Goal: Check status: Check status

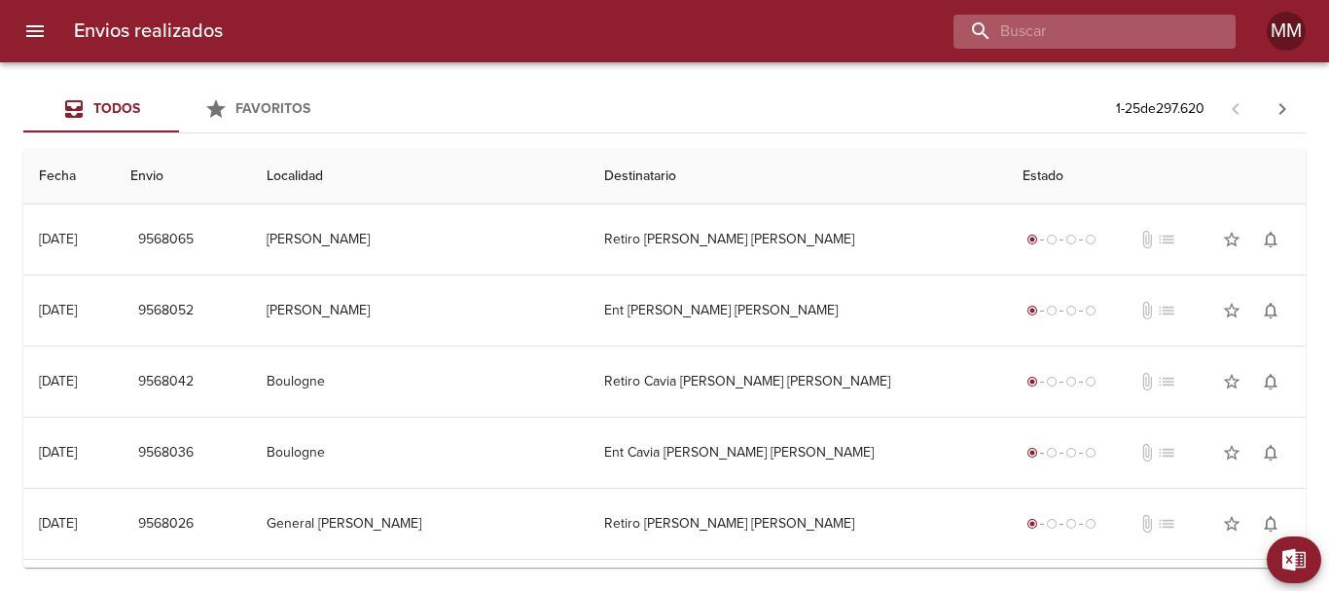
click at [1104, 33] on input "buscar" at bounding box center [1078, 32] width 249 height 34
paste input "9539315"
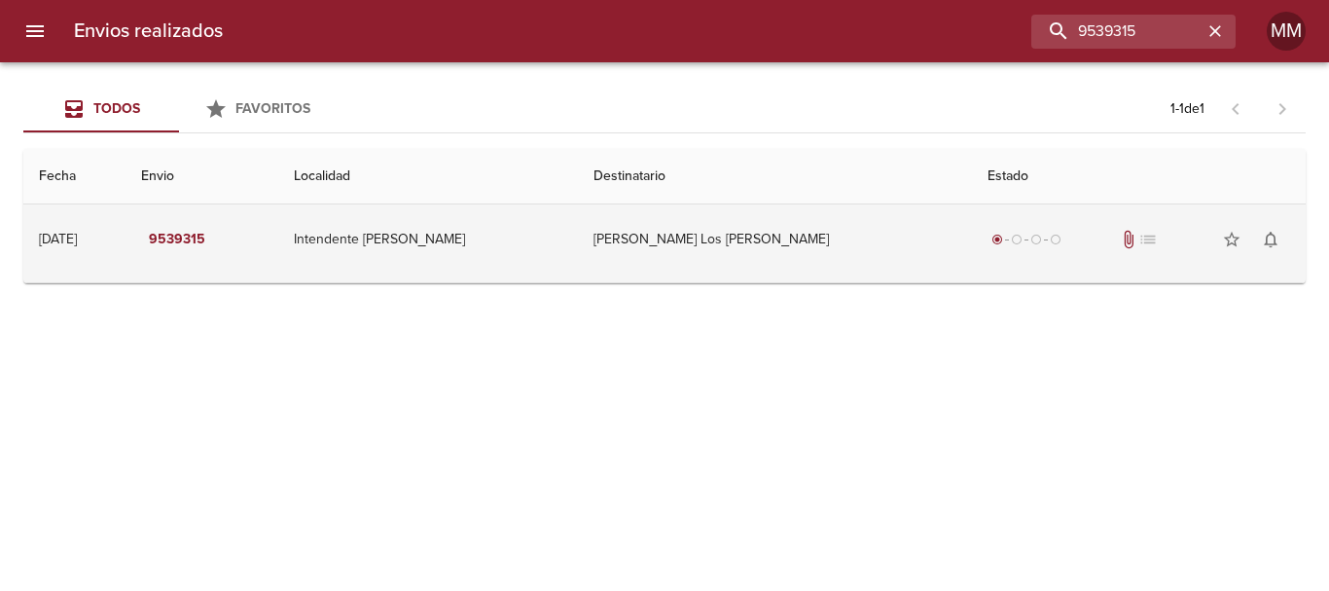
click at [794, 228] on td "[PERSON_NAME] Los [PERSON_NAME]" at bounding box center [775, 239] width 394 height 70
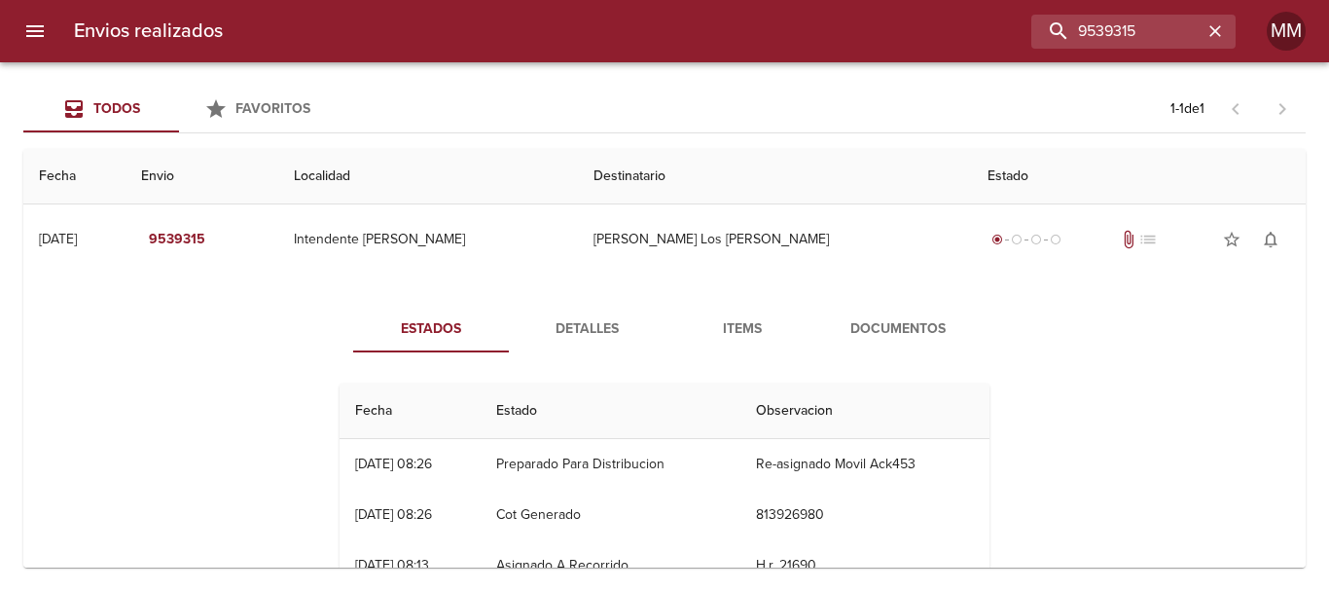
scroll to position [97, 0]
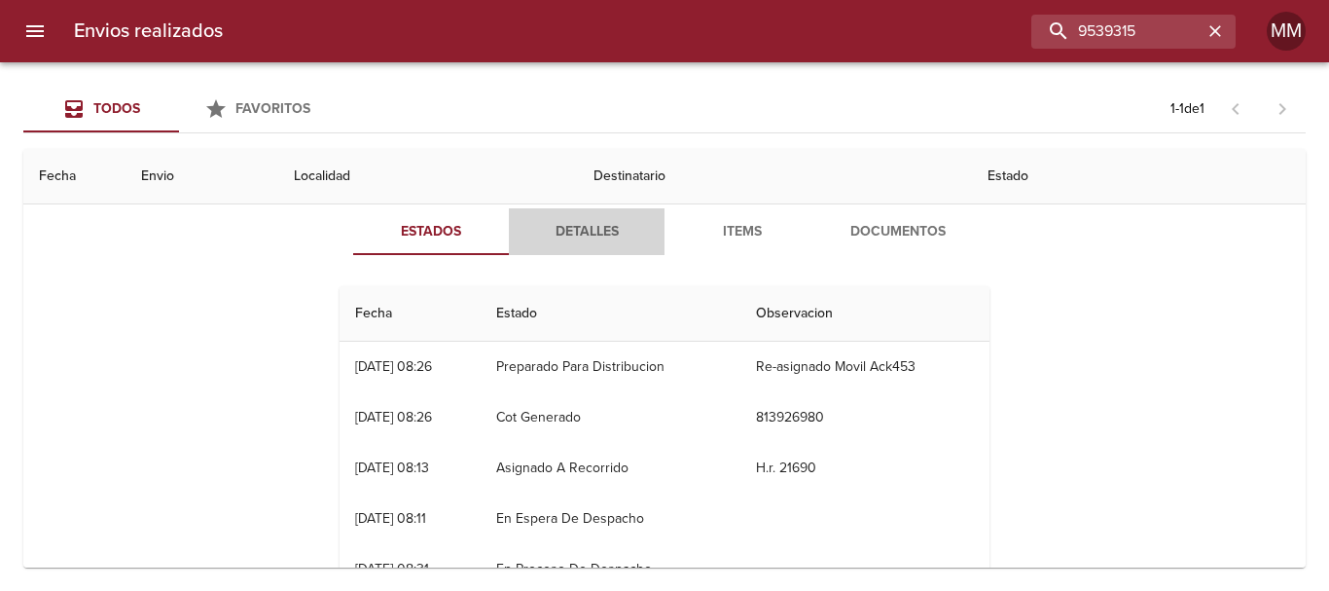
click at [596, 231] on span "Detalles" at bounding box center [587, 232] width 132 height 24
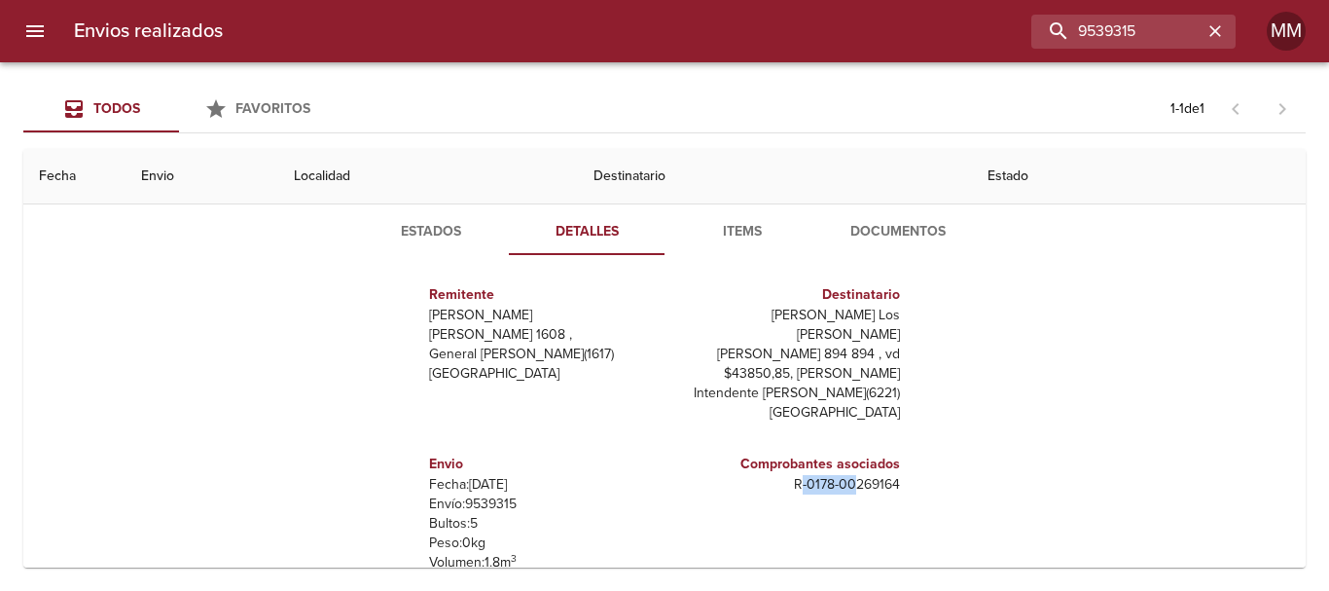
drag, startPoint x: 784, startPoint y: 464, endPoint x: 843, endPoint y: 461, distance: 58.5
click at [843, 475] on p "R - 0178 - 00269164" at bounding box center [786, 484] width 228 height 19
drag, startPoint x: 778, startPoint y: 469, endPoint x: 884, endPoint y: 466, distance: 106.1
click at [884, 475] on p "R - 0178 - 00269164" at bounding box center [786, 484] width 228 height 19
copy p "R - 0178 - 00269164"
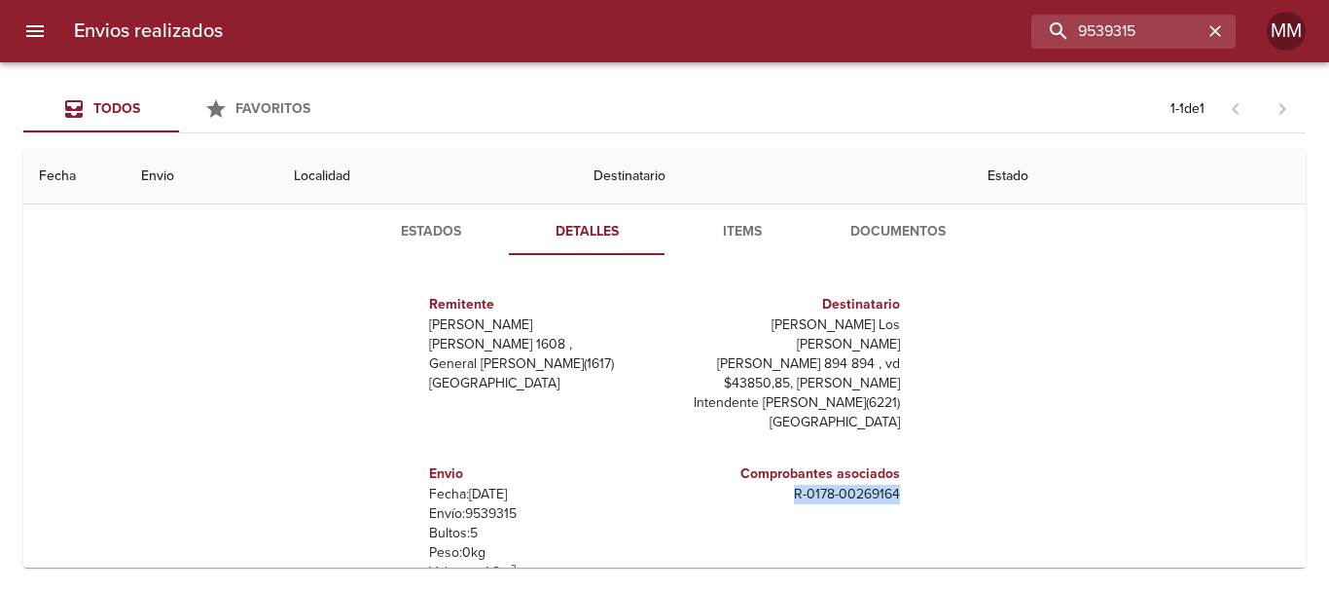
scroll to position [0, 0]
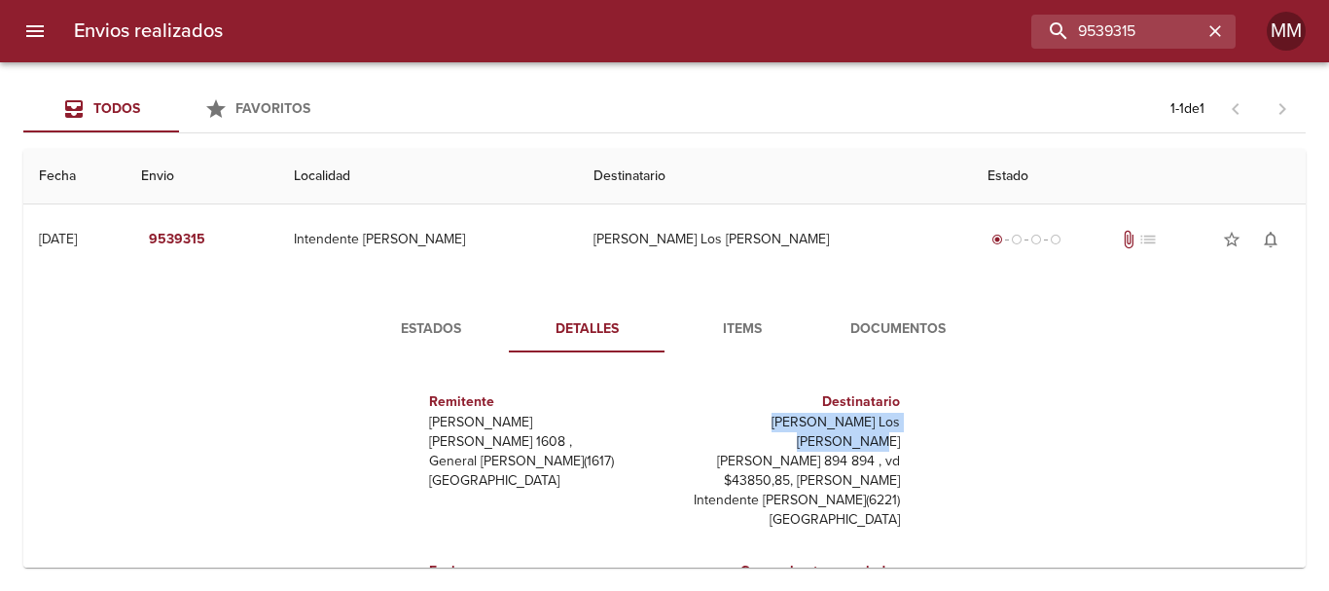
drag, startPoint x: 707, startPoint y: 417, endPoint x: 899, endPoint y: 421, distance: 191.7
click at [899, 421] on div "Remitente Wamaro Tortuguitas [PERSON_NAME] 1608 , General [PERSON_NAME] ( 1617 …" at bounding box center [665, 562] width 666 height 389
copy p "[PERSON_NAME] Los [PERSON_NAME]"
paste input "26262"
drag, startPoint x: 1161, startPoint y: 29, endPoint x: 740, endPoint y: 90, distance: 424.8
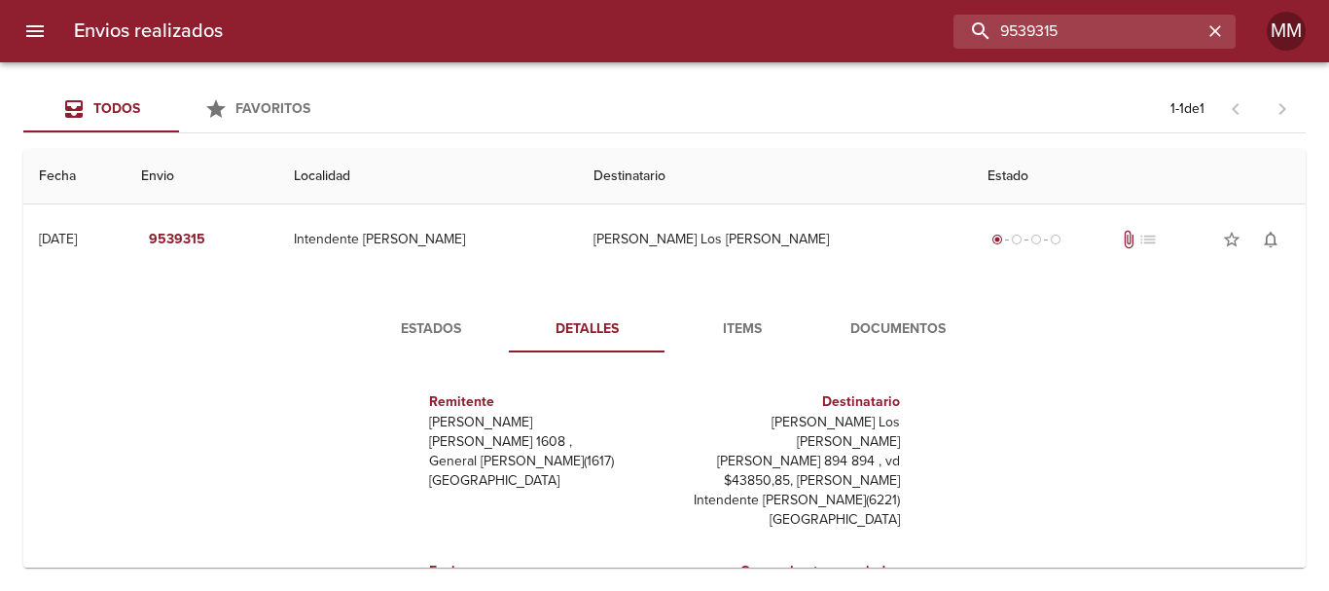
click at [614, 0] on div "Envios realizados 9539315 MM Todos Favoritos 1 - 1 de 1 Fecha Envio Localidad D…" at bounding box center [664, 0] width 1329 height 0
paste input "buscar"
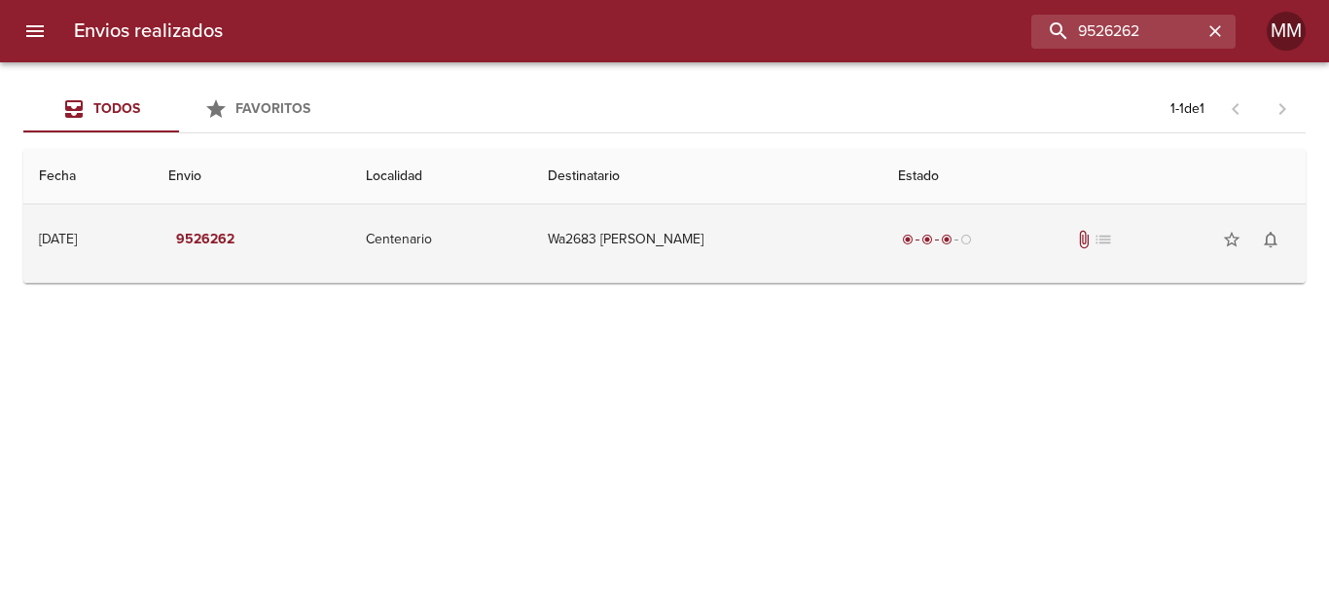
click at [533, 215] on td "Centenario" at bounding box center [441, 239] width 183 height 70
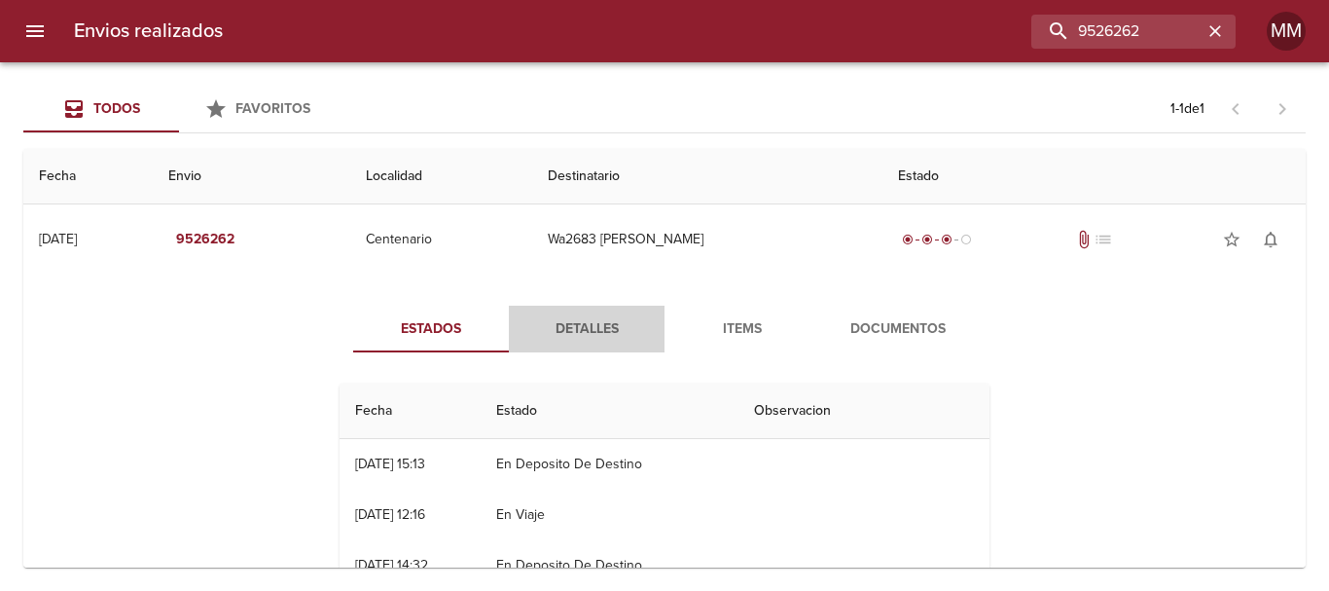
click at [578, 332] on span "Detalles" at bounding box center [587, 329] width 132 height 24
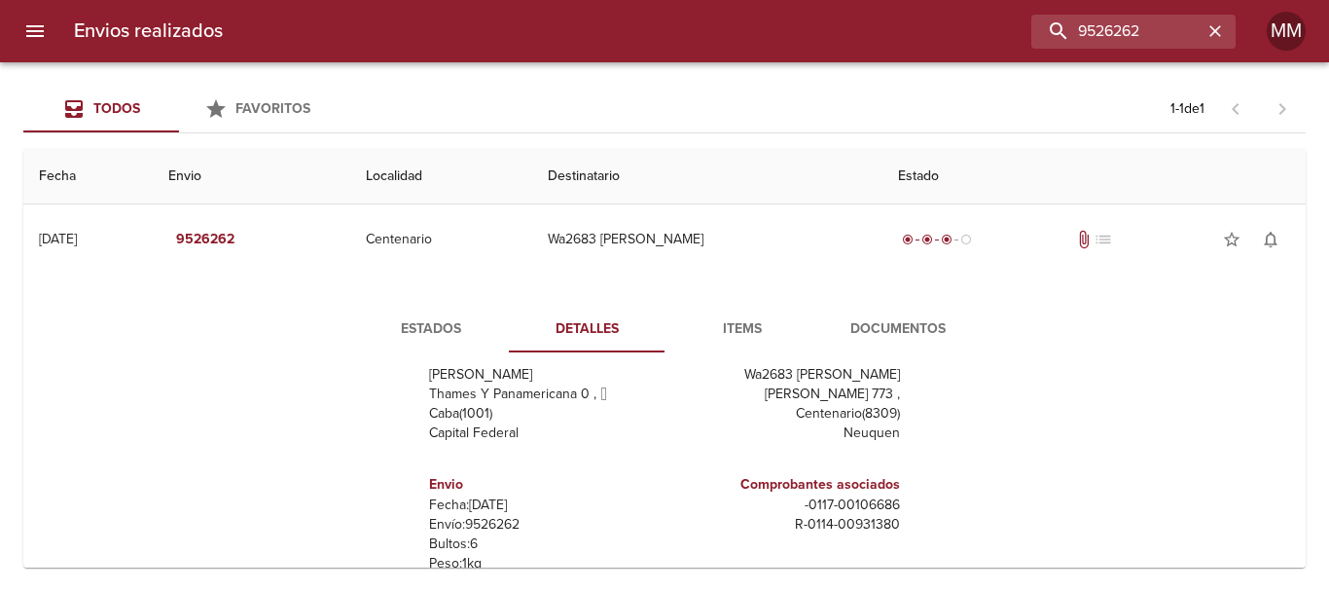
scroll to position [195, 0]
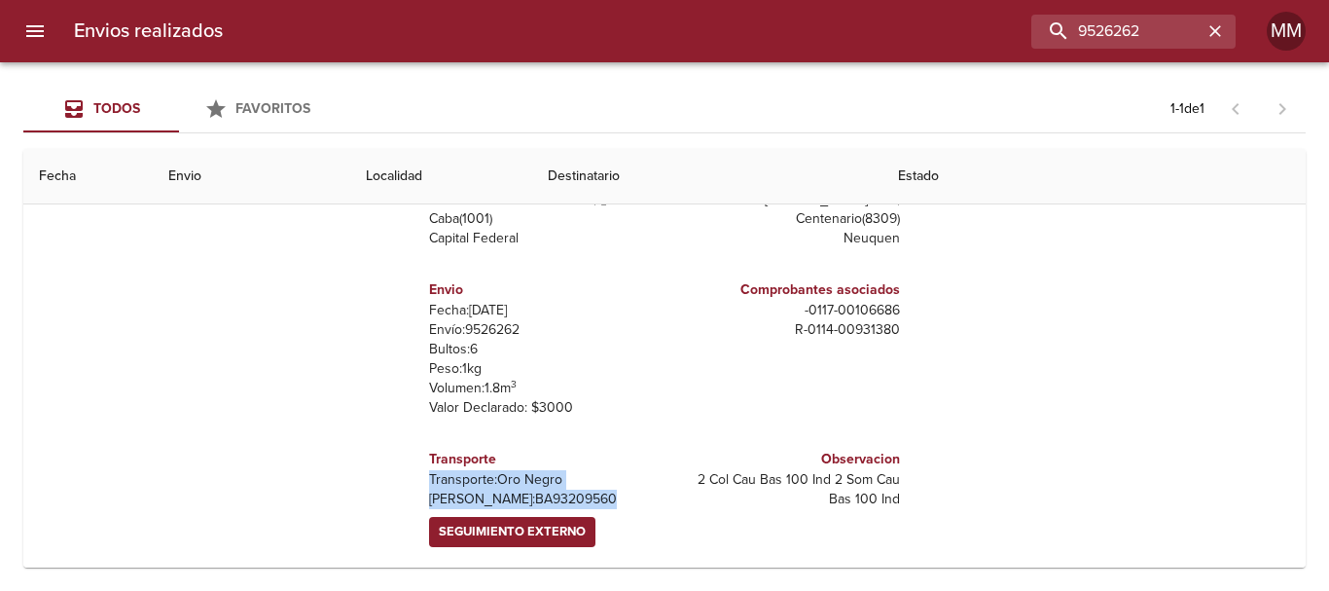
drag, startPoint x: 544, startPoint y: 496, endPoint x: 417, endPoint y: 480, distance: 127.6
click at [429, 480] on div "Transporte Transporte: Oro Negro [PERSON_NAME]: BA93209560 Seguimiento Externo" at bounding box center [543, 498] width 228 height 114
copy div "Transporte: Oro Negro [PERSON_NAME]: BA93209560"
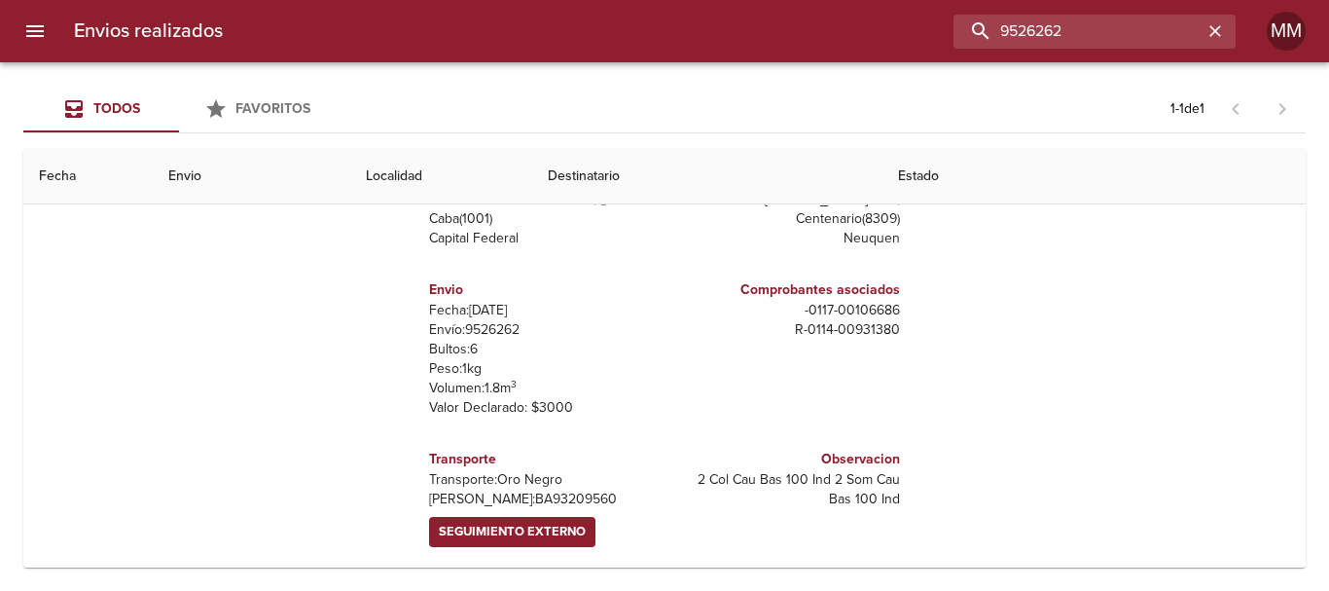
drag, startPoint x: 1182, startPoint y: 35, endPoint x: 760, endPoint y: 83, distance: 425.0
click at [760, 0] on div "Envios realizados 9526262 MM Todos Favoritos 1 - 1 de 1 Fecha Envio Localidad D…" at bounding box center [664, 0] width 1329 height 0
paste input "[PERSON_NAME] [PERSON_NAME]"
type input "[PERSON_NAME] [PERSON_NAME]"
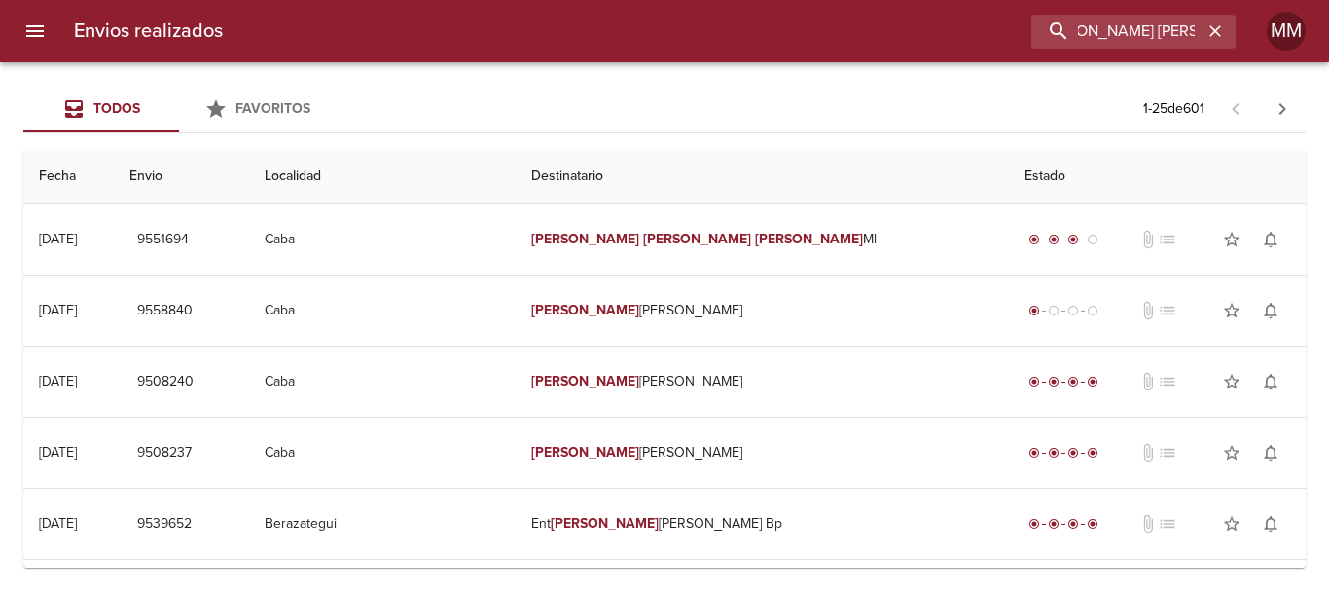
scroll to position [0, 0]
click at [861, 245] on td "[PERSON_NAME] [PERSON_NAME]" at bounding box center [762, 239] width 493 height 70
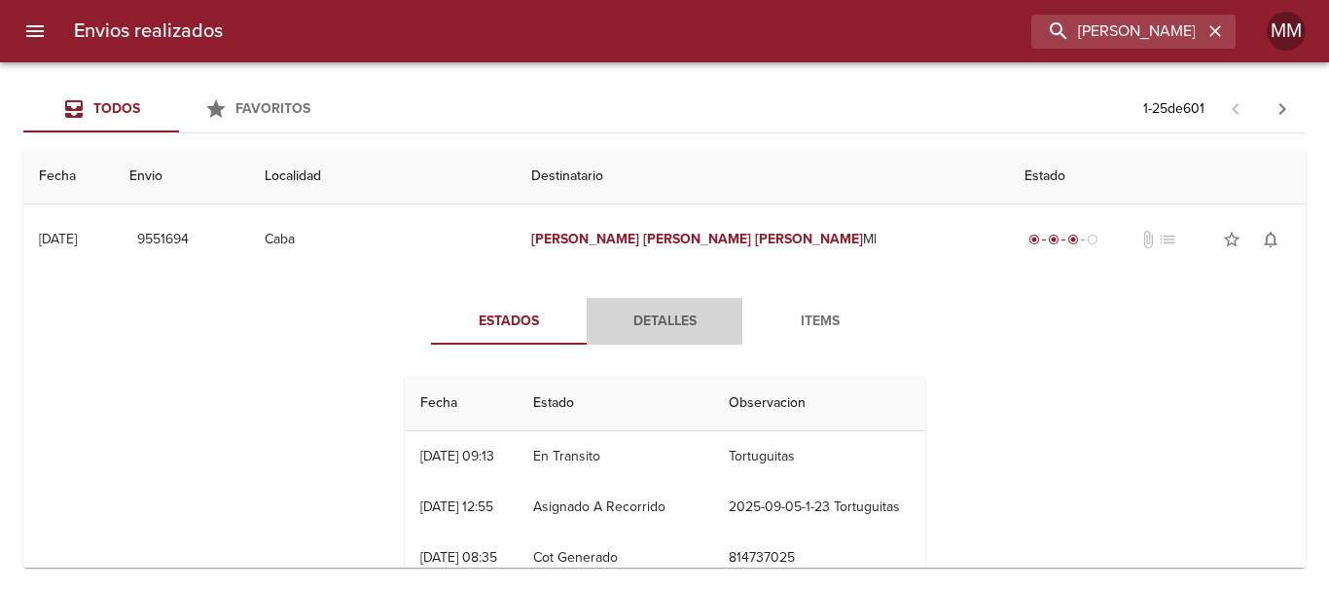
click at [698, 334] on button "Detalles" at bounding box center [665, 321] width 156 height 47
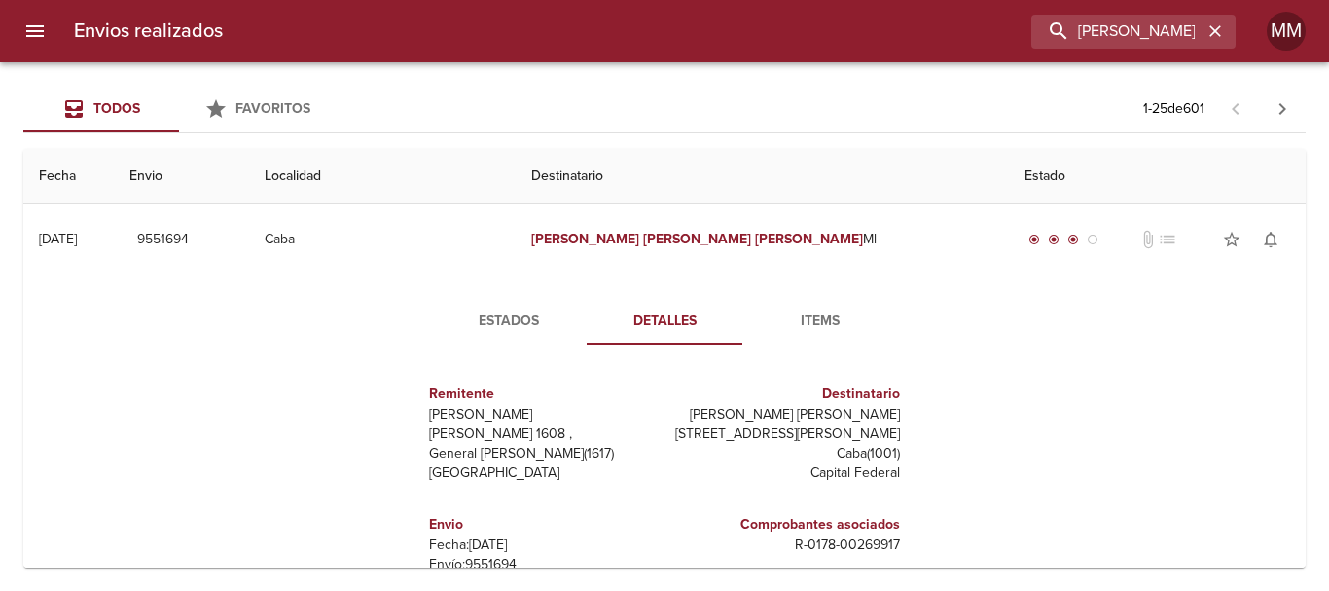
click at [794, 345] on div "Estados Detalles Items Remitente Wamaro Tortuguitas [PERSON_NAME] 1608 , Genera…" at bounding box center [664, 523] width 564 height 451
click at [814, 331] on span "Items" at bounding box center [820, 321] width 132 height 24
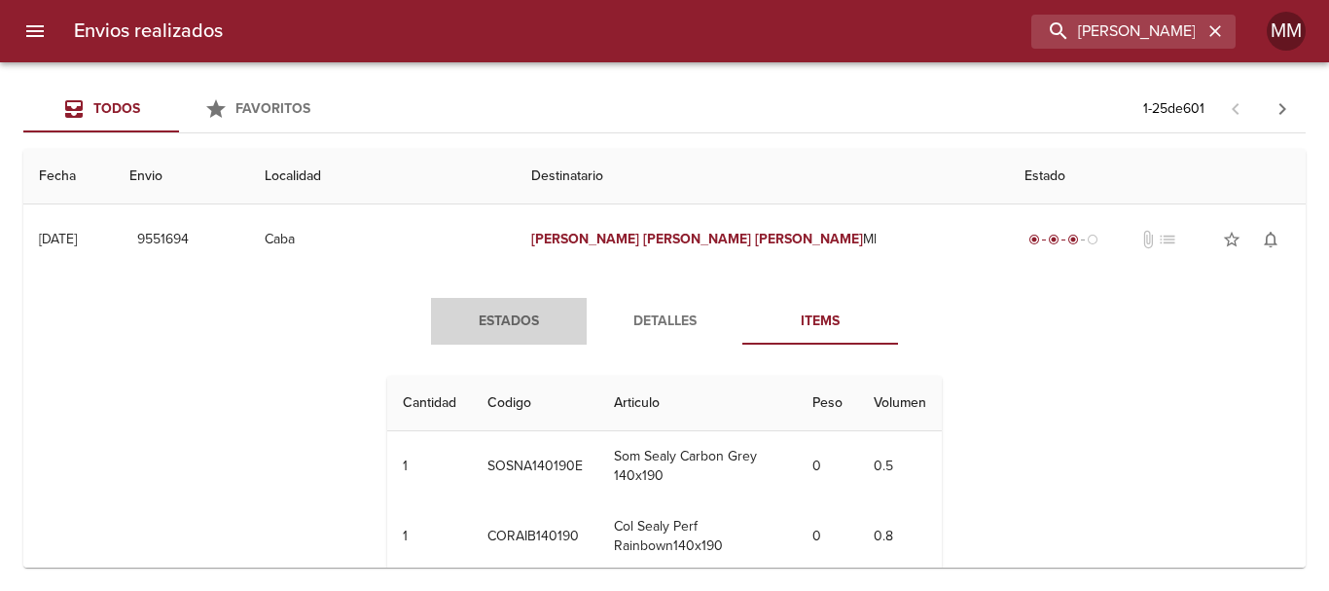
click at [553, 330] on span "Estados" at bounding box center [509, 321] width 132 height 24
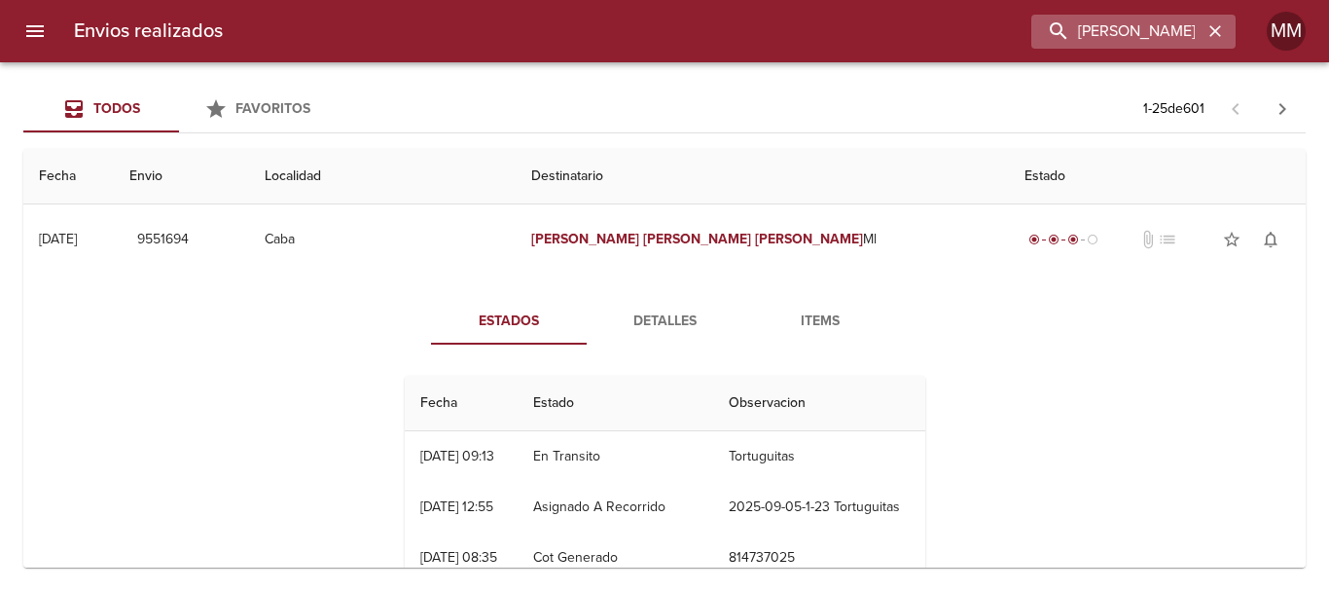
click at [1223, 32] on icon "button" at bounding box center [1215, 30] width 19 height 19
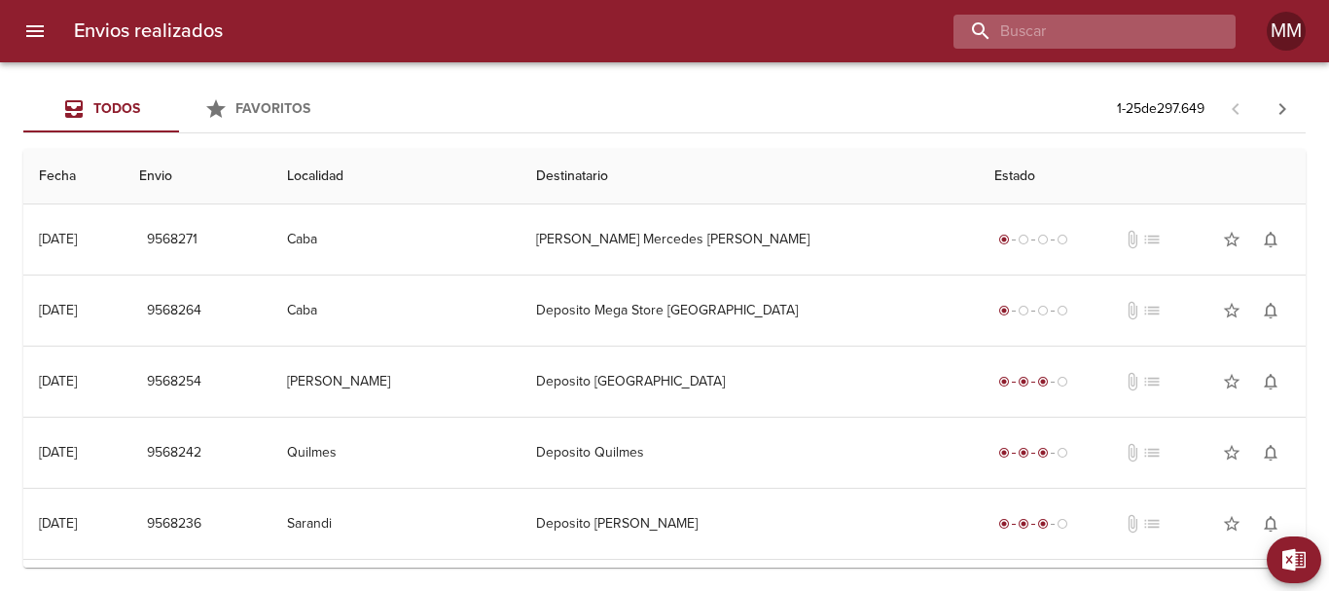
click at [1131, 44] on input "buscar" at bounding box center [1078, 32] width 249 height 34
paste input "[PERSON_NAME] ML"
type input "[PERSON_NAME] ML"
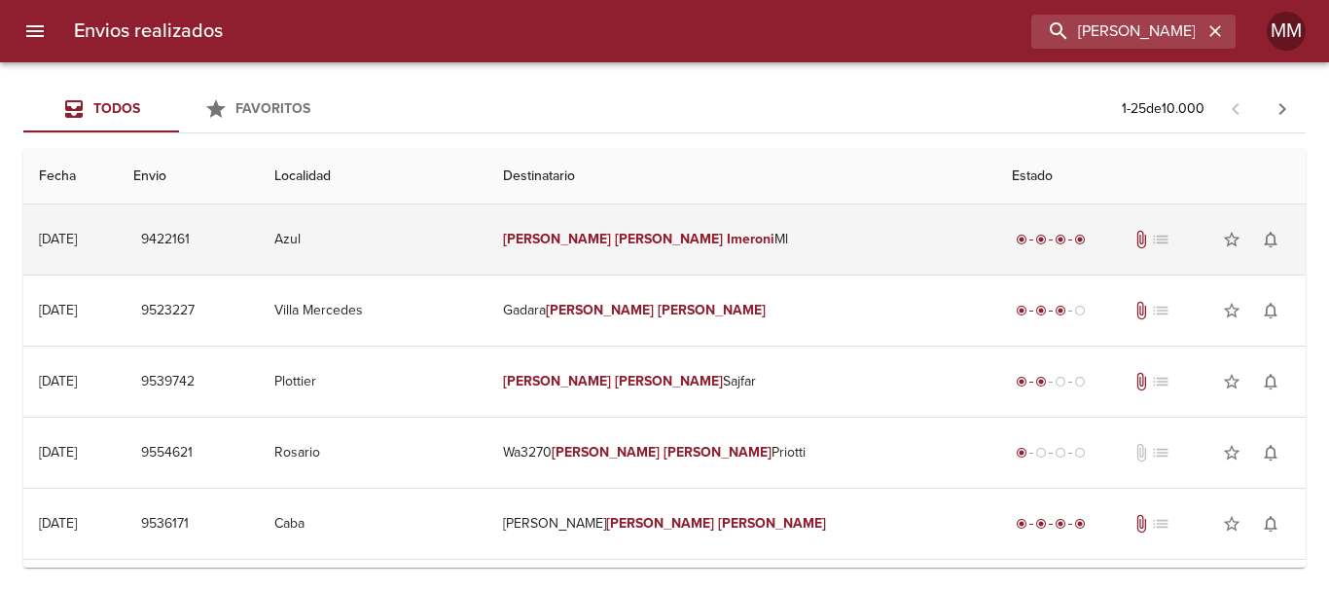
click at [838, 219] on td "[PERSON_NAME] [PERSON_NAME]" at bounding box center [741, 239] width 508 height 70
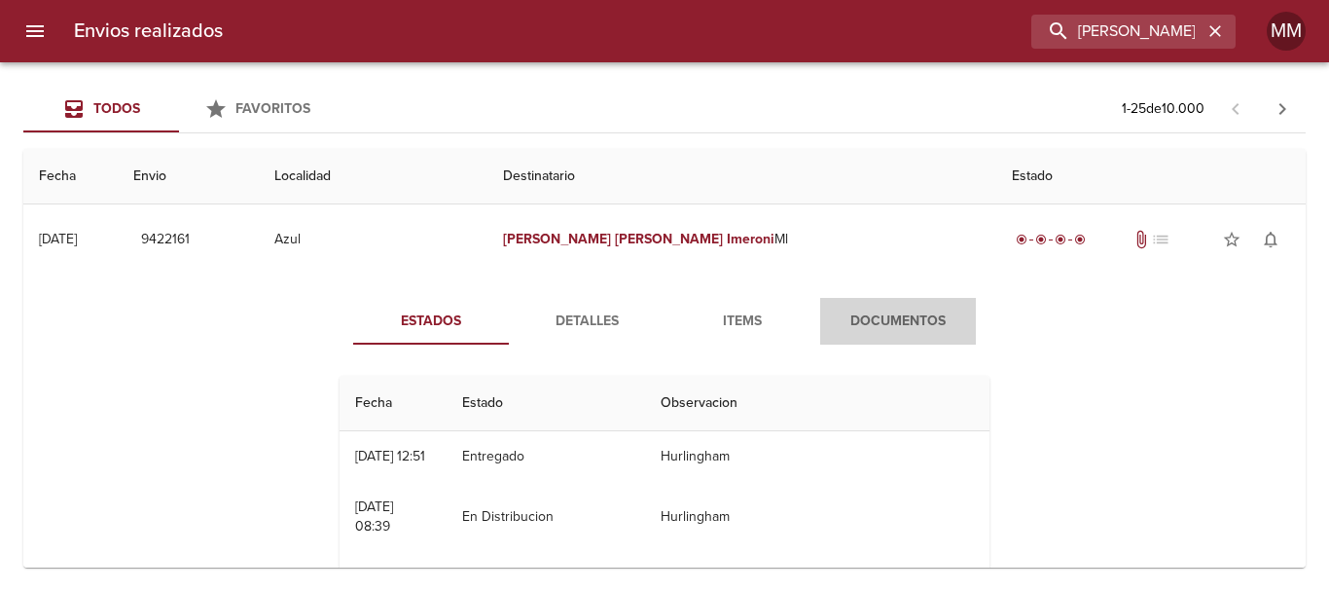
click at [853, 316] on span "Documentos" at bounding box center [898, 321] width 132 height 24
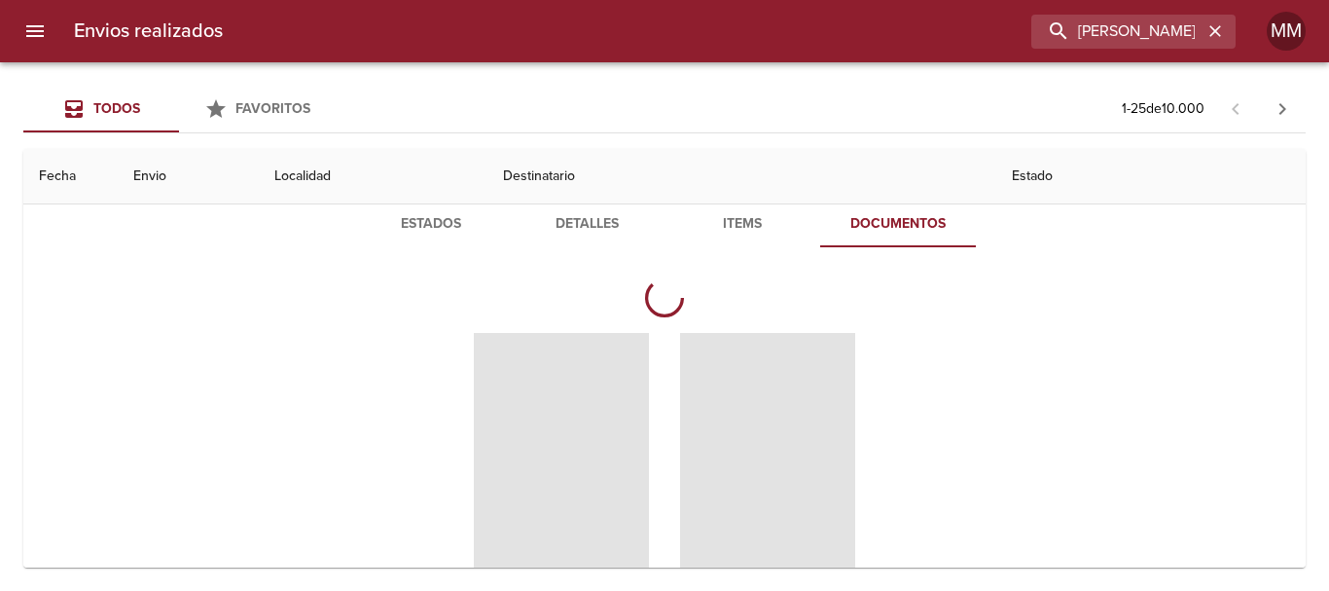
scroll to position [195, 0]
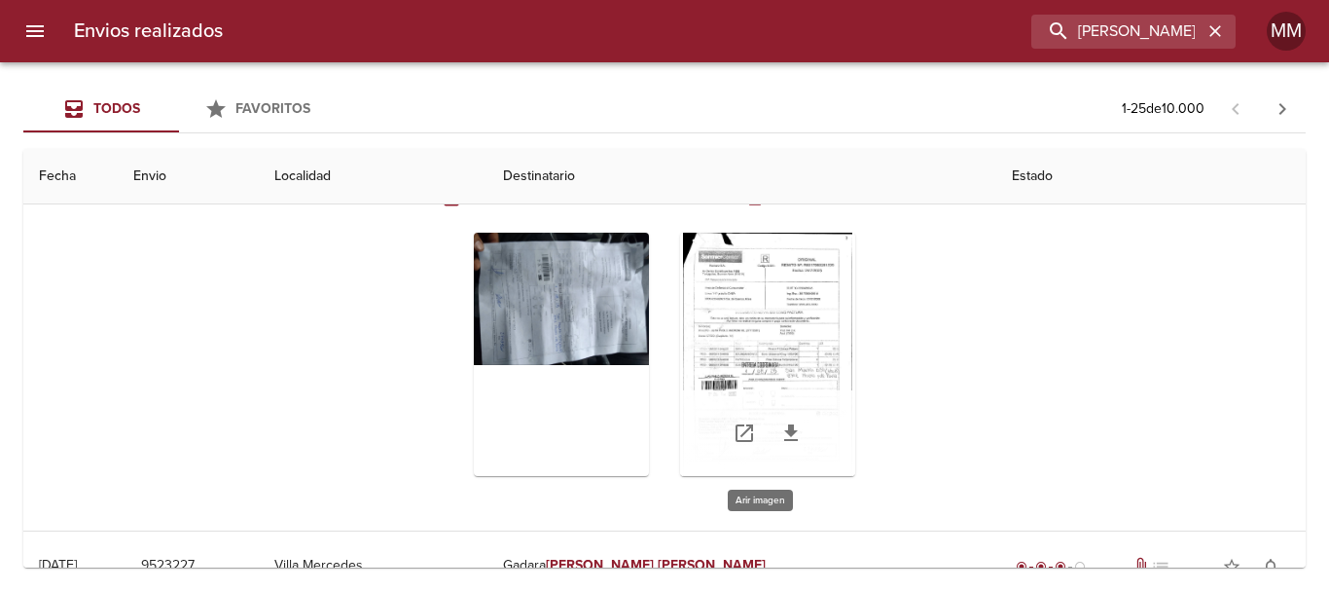
click at [760, 323] on div "Tabla de envíos del cliente" at bounding box center [767, 354] width 175 height 243
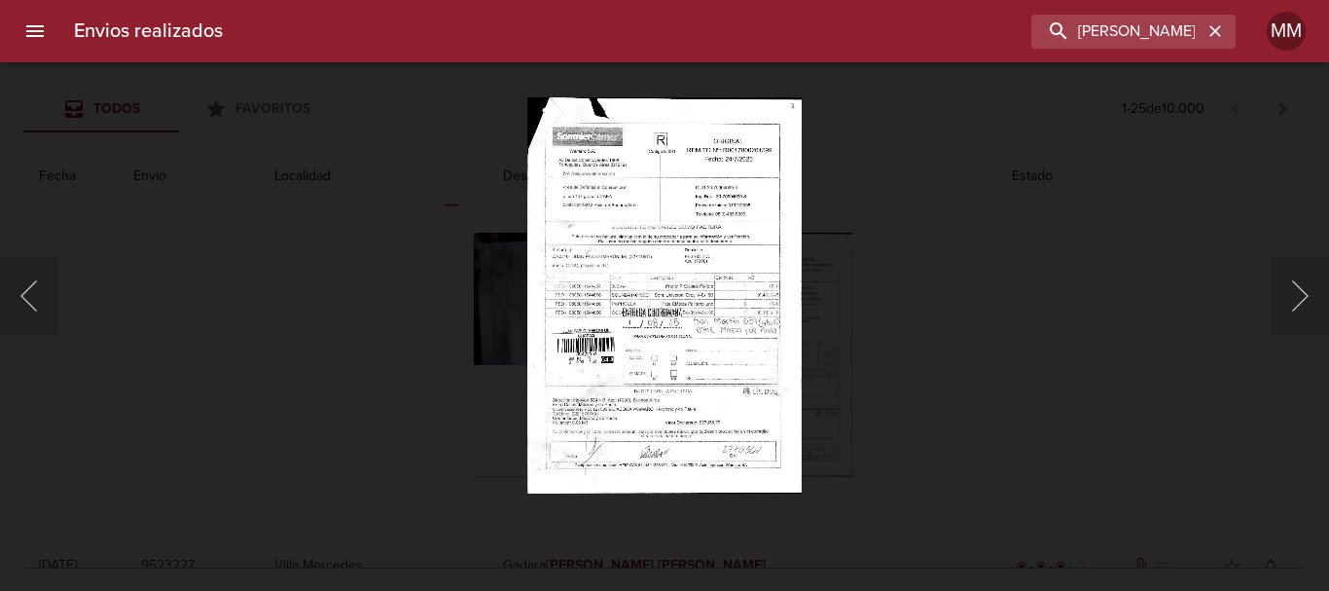
click at [955, 305] on div "Lightbox" at bounding box center [664, 295] width 1329 height 591
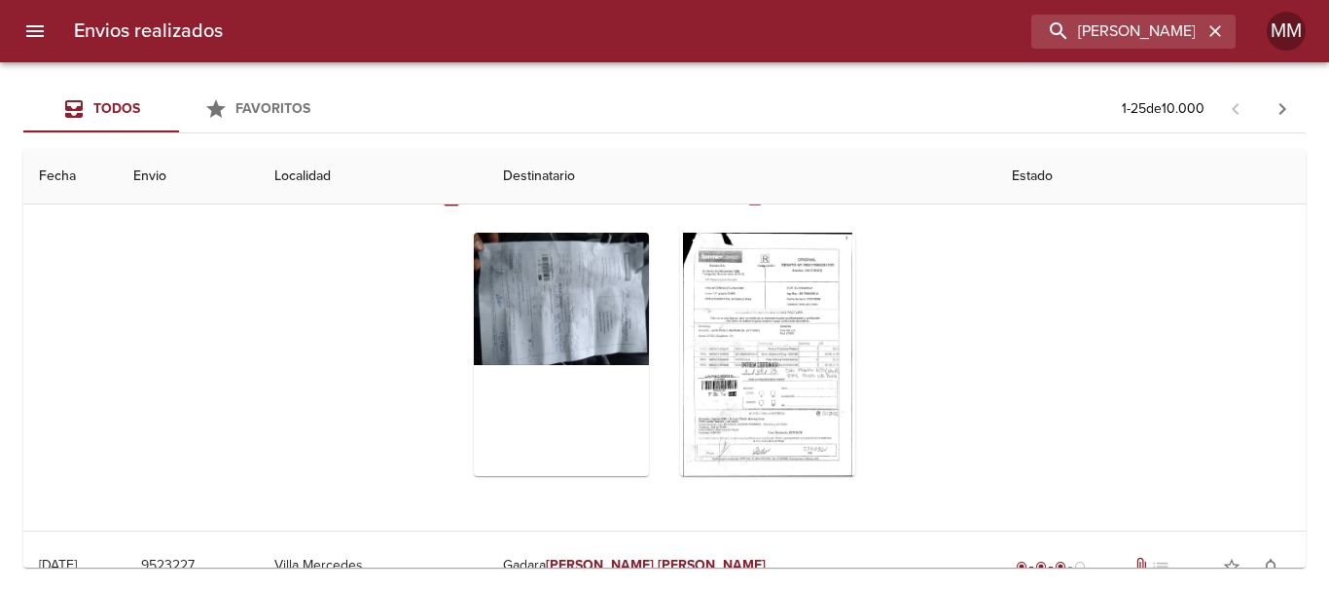
scroll to position [0, 0]
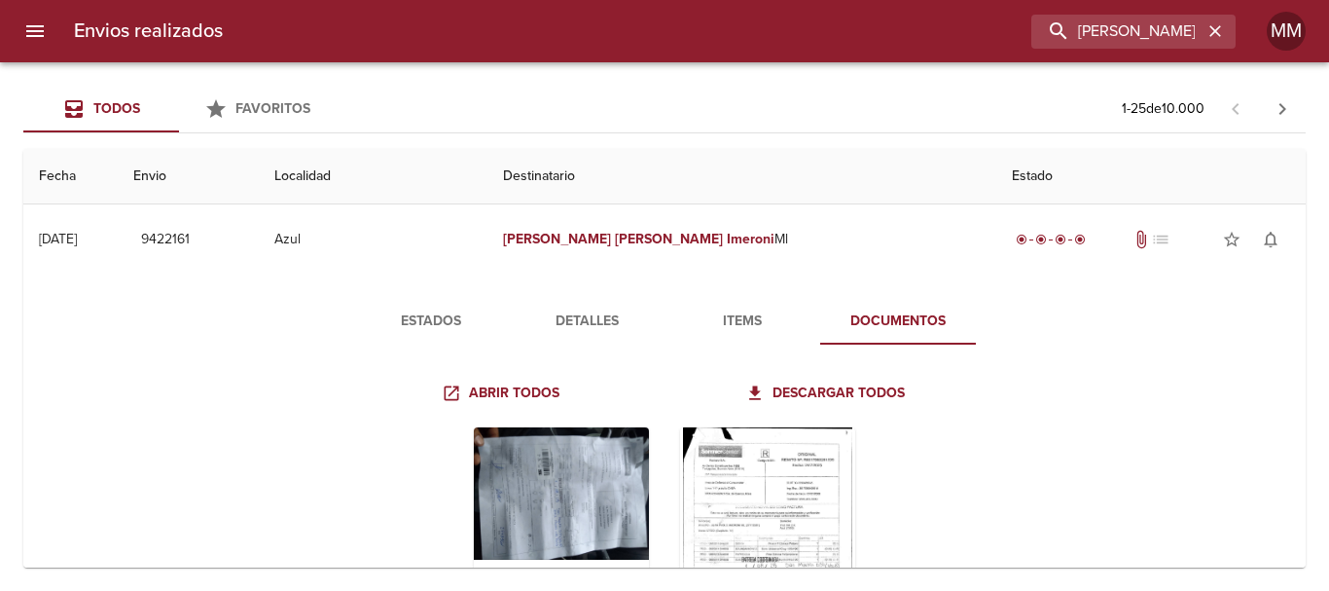
click at [623, 330] on span "Detalles" at bounding box center [587, 321] width 132 height 24
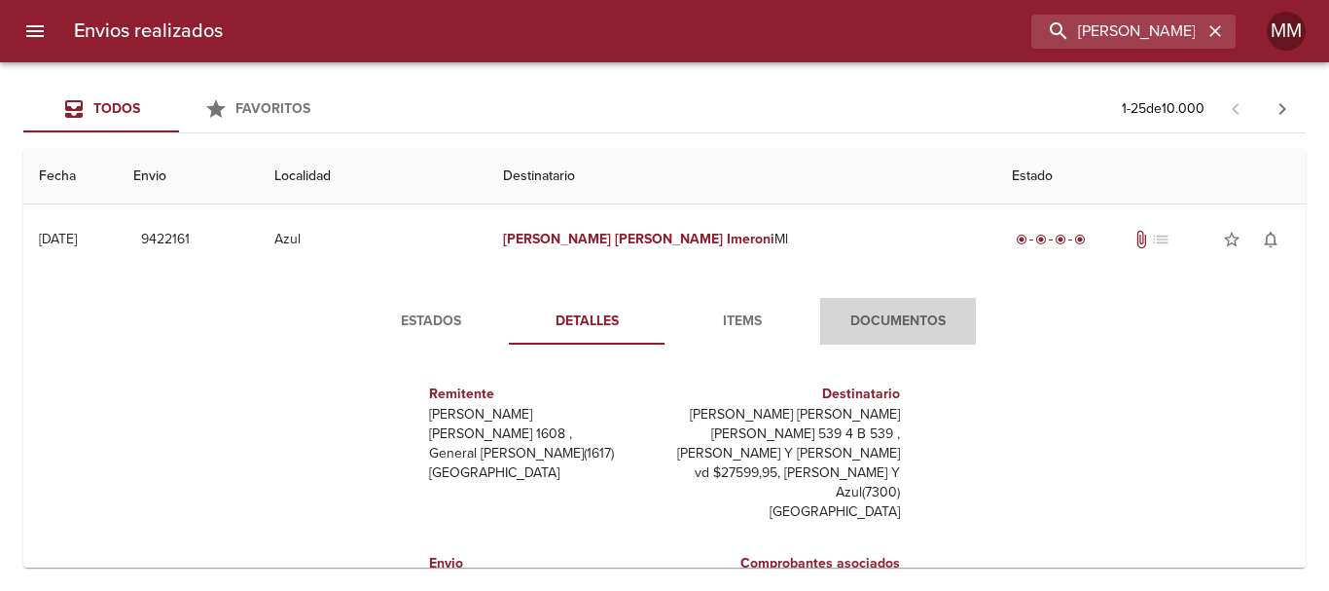
click at [912, 325] on span "Documentos" at bounding box center [898, 321] width 132 height 24
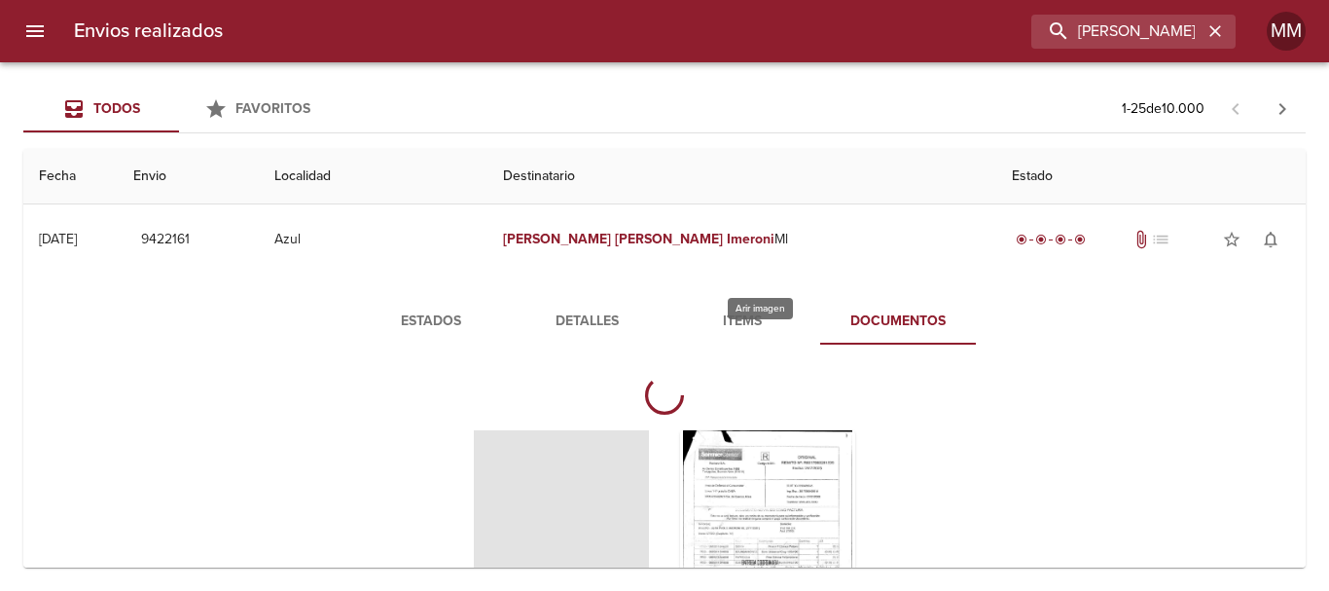
scroll to position [97, 0]
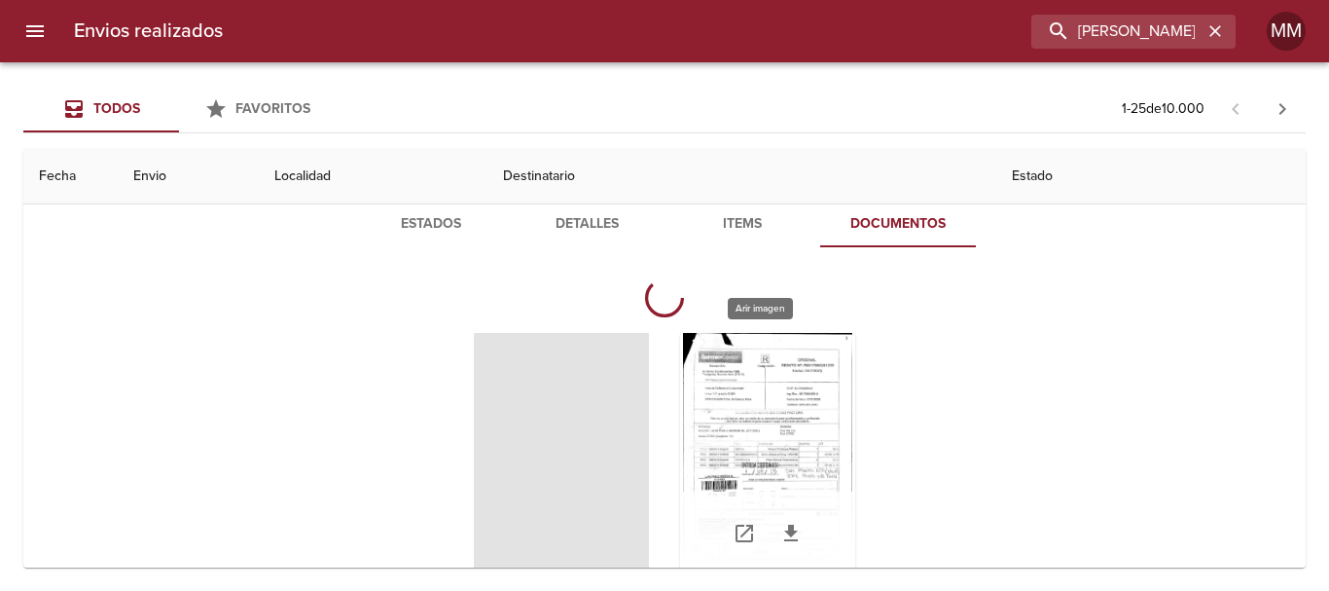
click at [755, 391] on div "Tabla de envíos del cliente" at bounding box center [767, 454] width 175 height 243
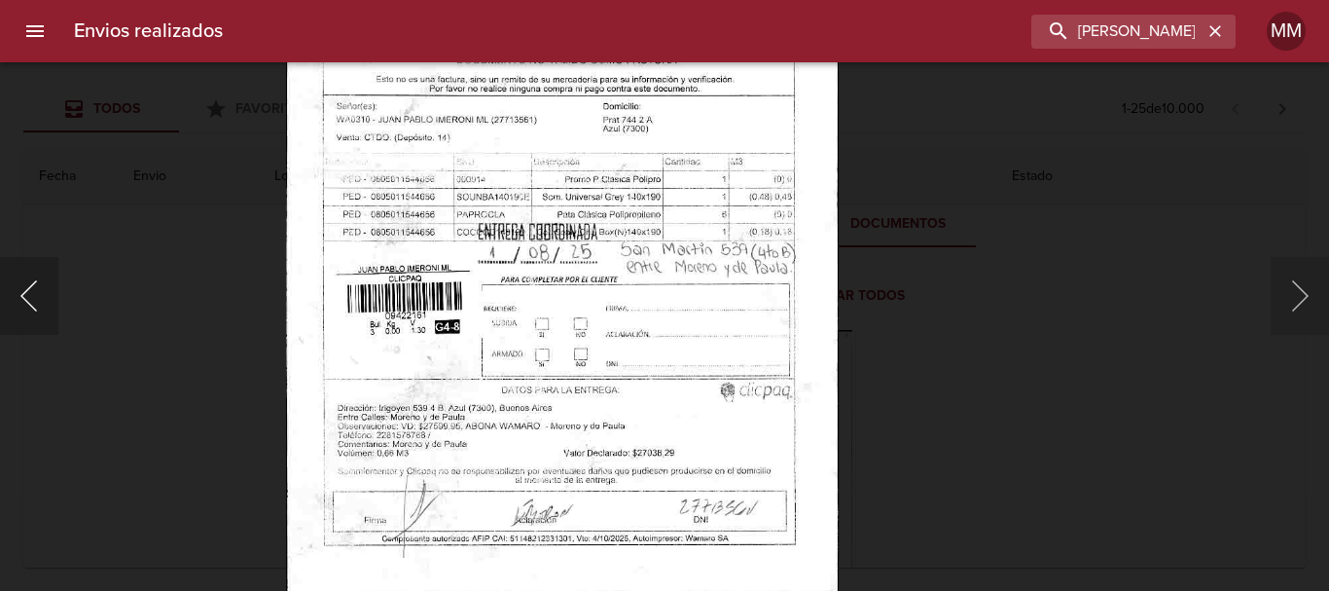
click at [33, 302] on button "Anterior" at bounding box center [29, 296] width 58 height 78
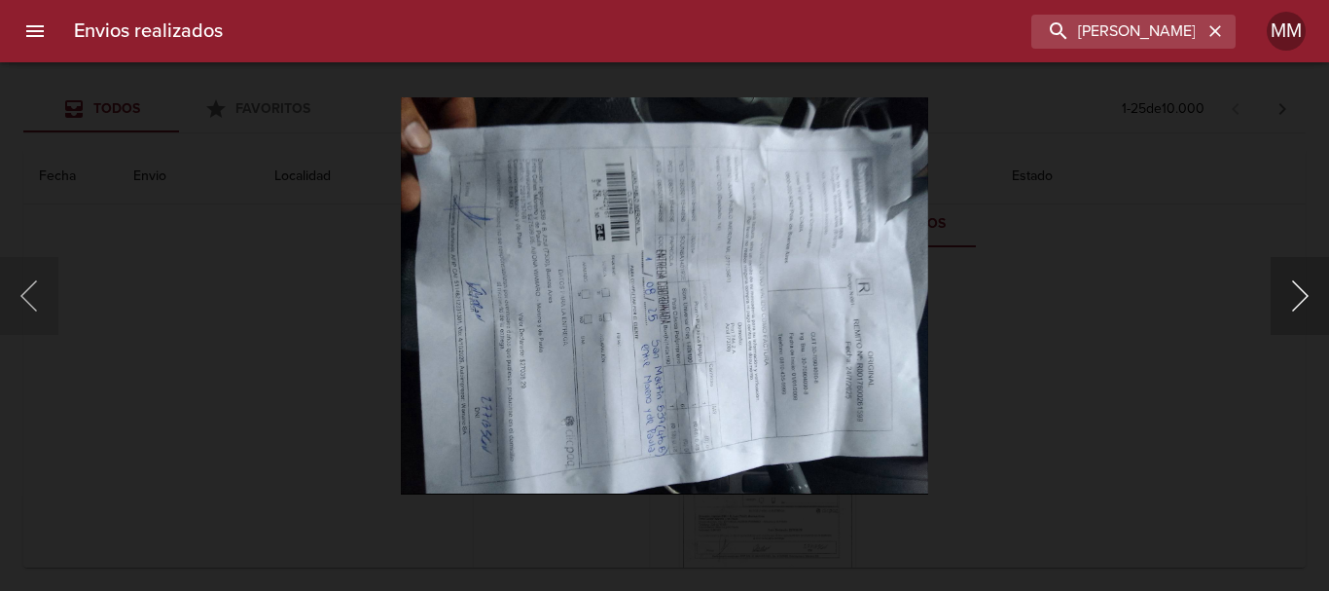
click at [1297, 299] on button "Siguiente" at bounding box center [1300, 296] width 58 height 78
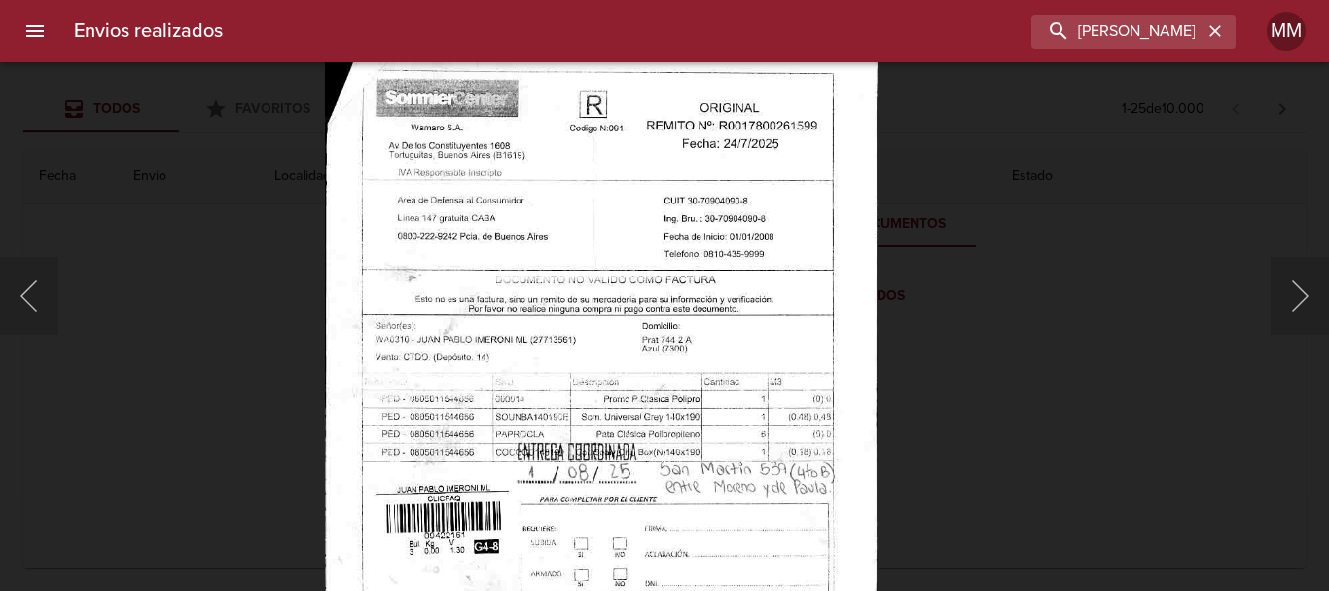
click at [746, 362] on img "Lightbox" at bounding box center [601, 417] width 552 height 796
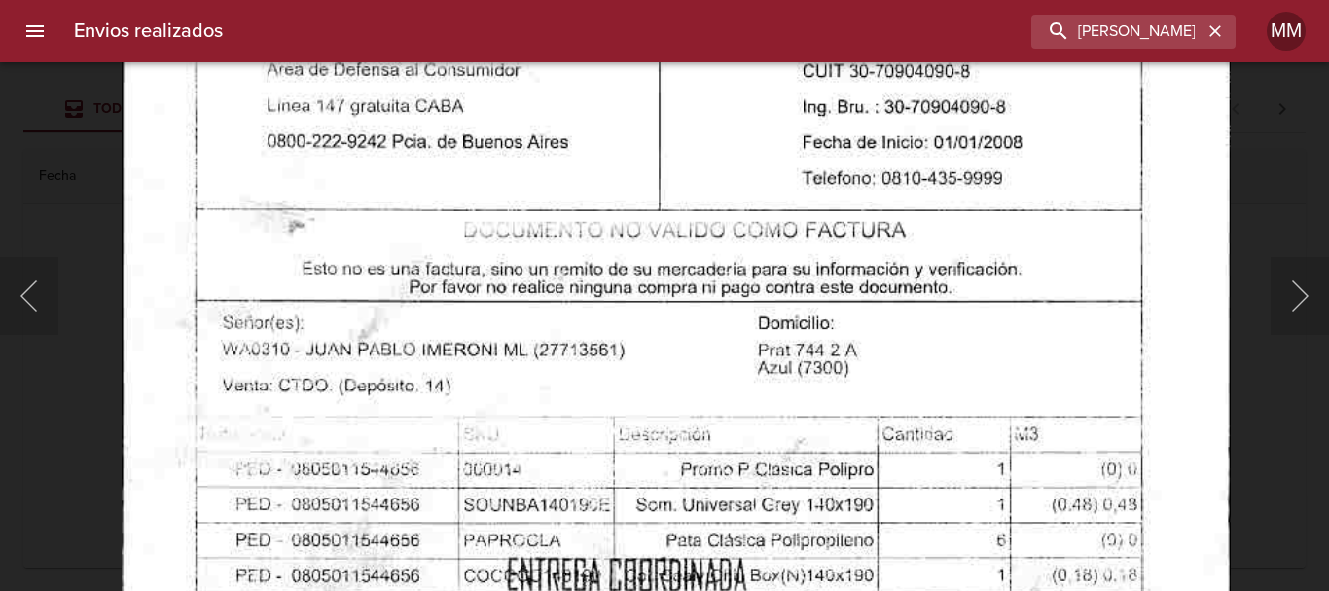
click at [730, 375] on img "Lightbox" at bounding box center [676, 506] width 1109 height 1598
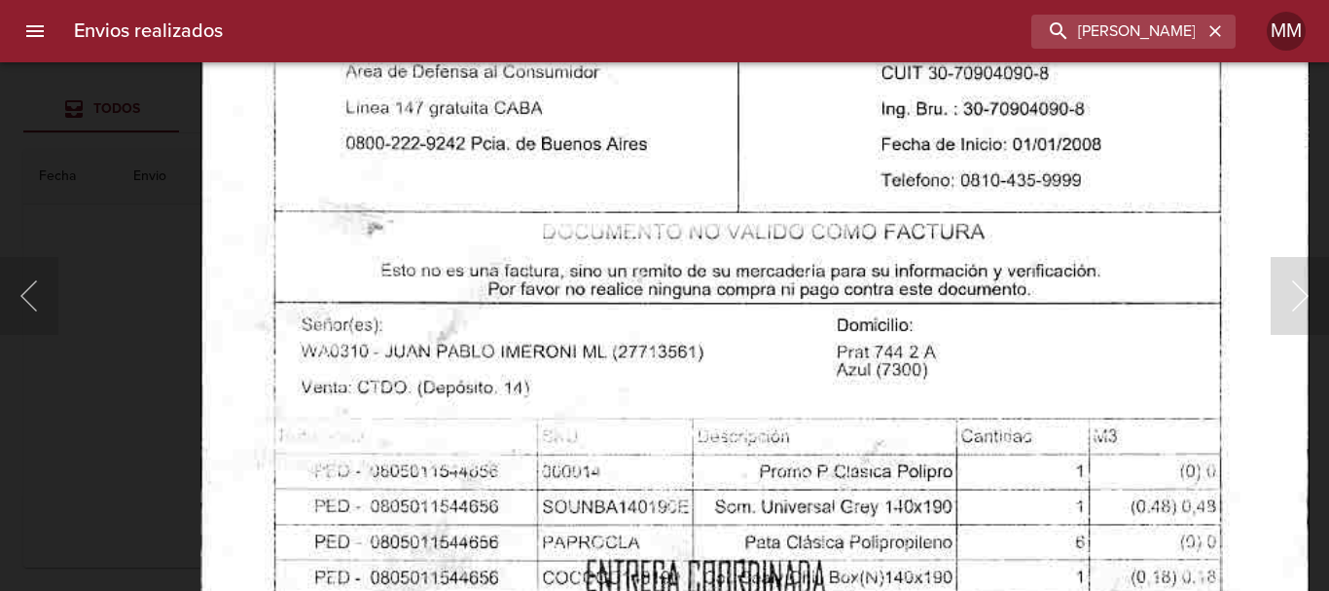
click at [843, 350] on img "Lightbox" at bounding box center [754, 508] width 1109 height 1598
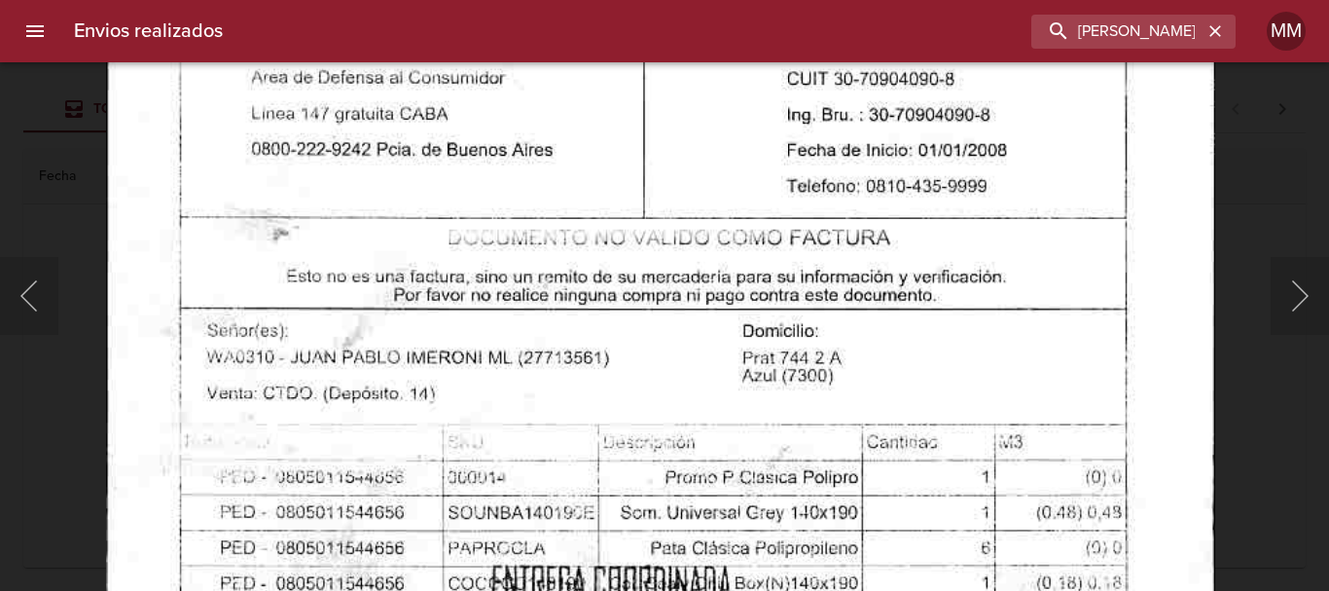
click at [844, 357] on img "Lightbox" at bounding box center [660, 514] width 1109 height 1598
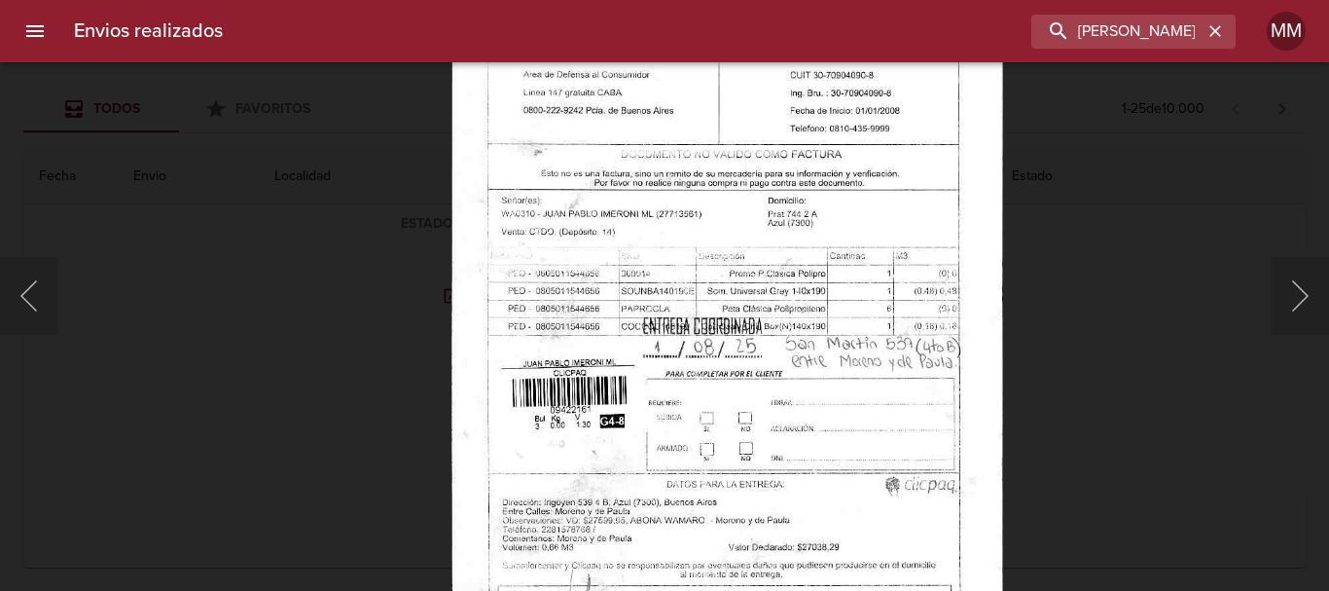
click at [805, 188] on img "Lightbox" at bounding box center [727, 292] width 552 height 796
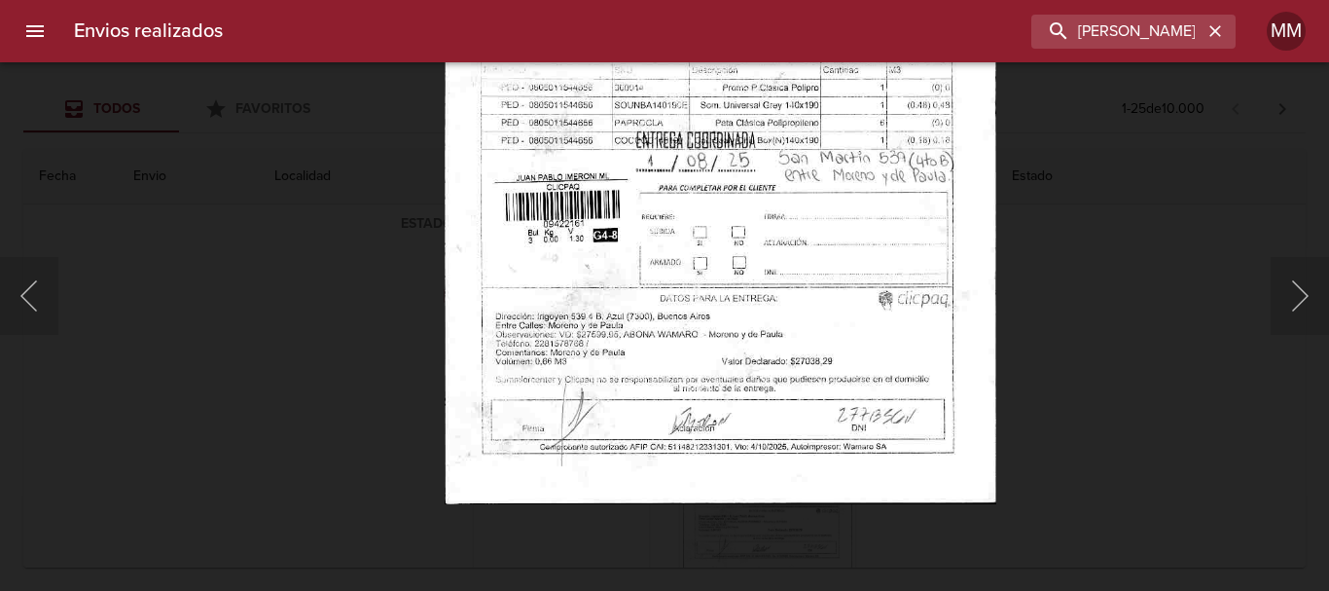
click at [792, 244] on img "Lightbox" at bounding box center [721, 106] width 552 height 796
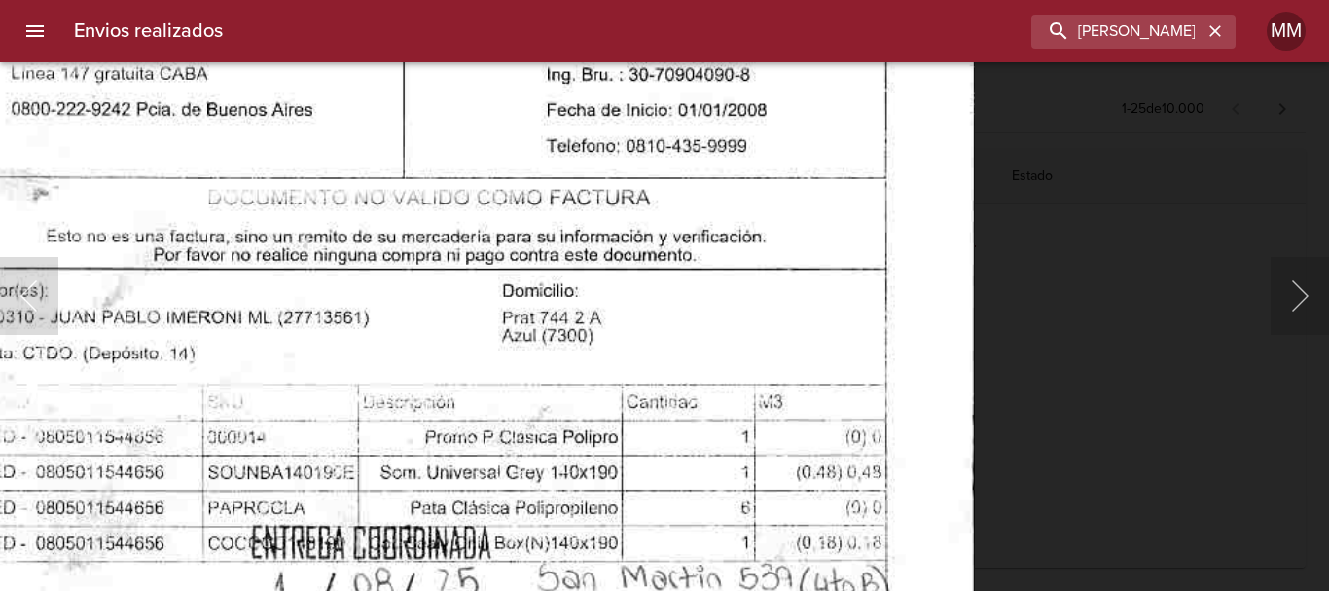
click at [1119, 367] on div "Lightbox" at bounding box center [664, 295] width 1329 height 591
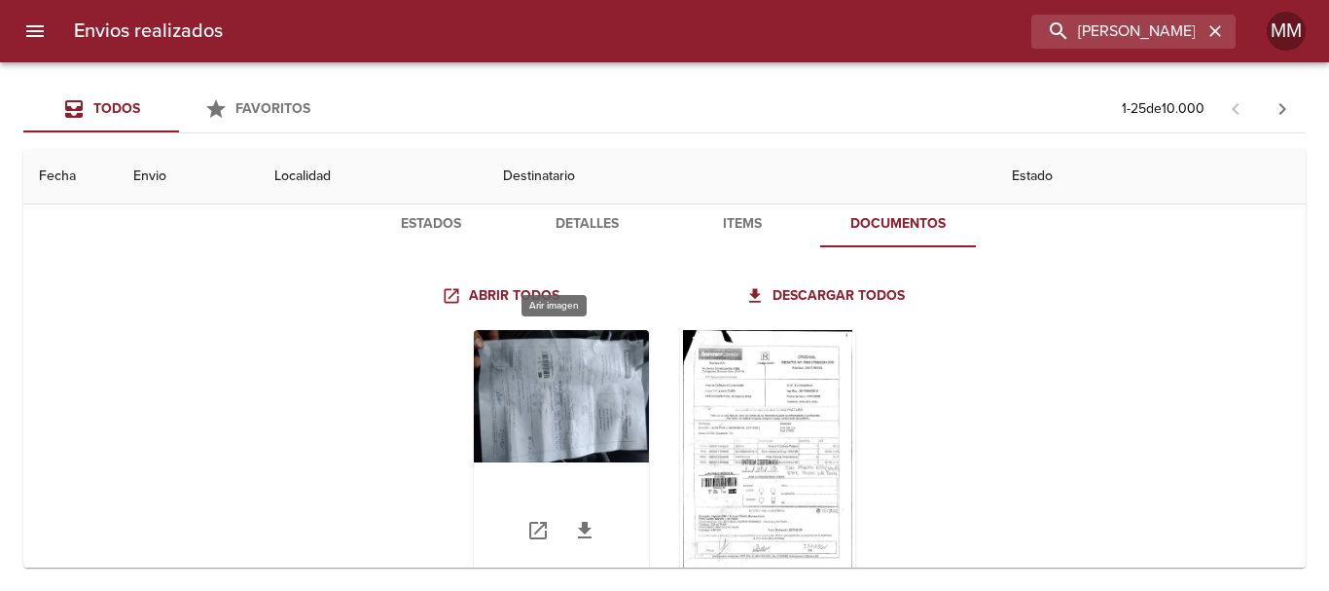
click at [616, 411] on div "Tabla de envíos del cliente" at bounding box center [561, 451] width 175 height 243
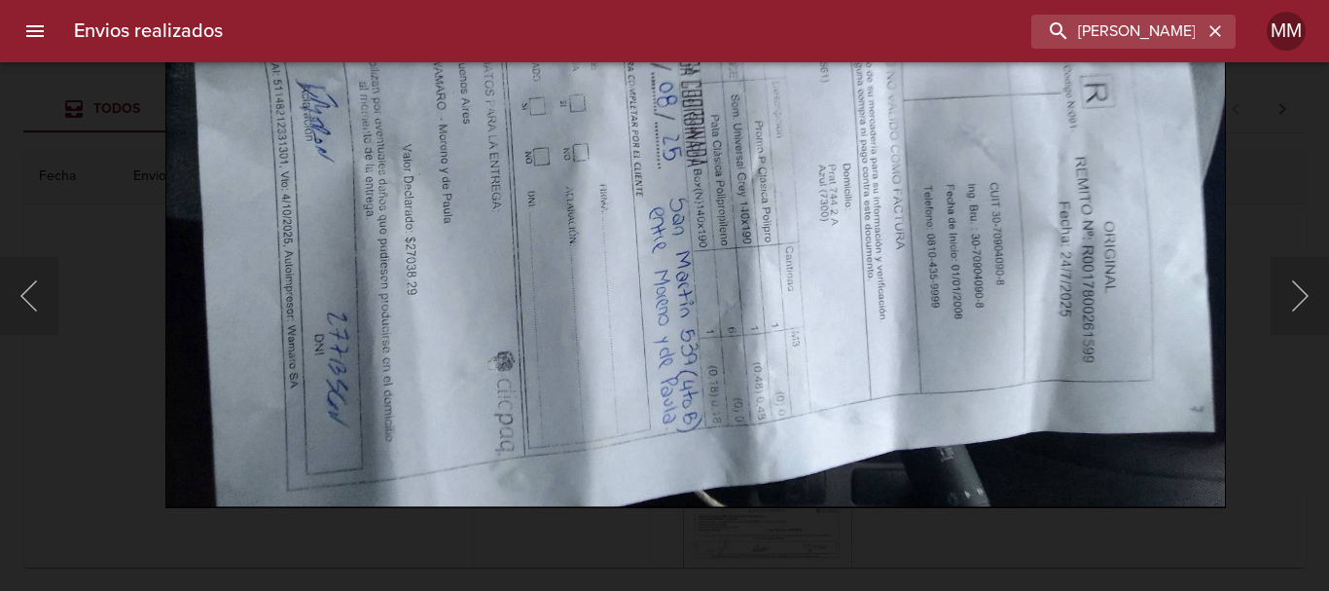
click at [1317, 187] on div "Lightbox" at bounding box center [664, 295] width 1329 height 591
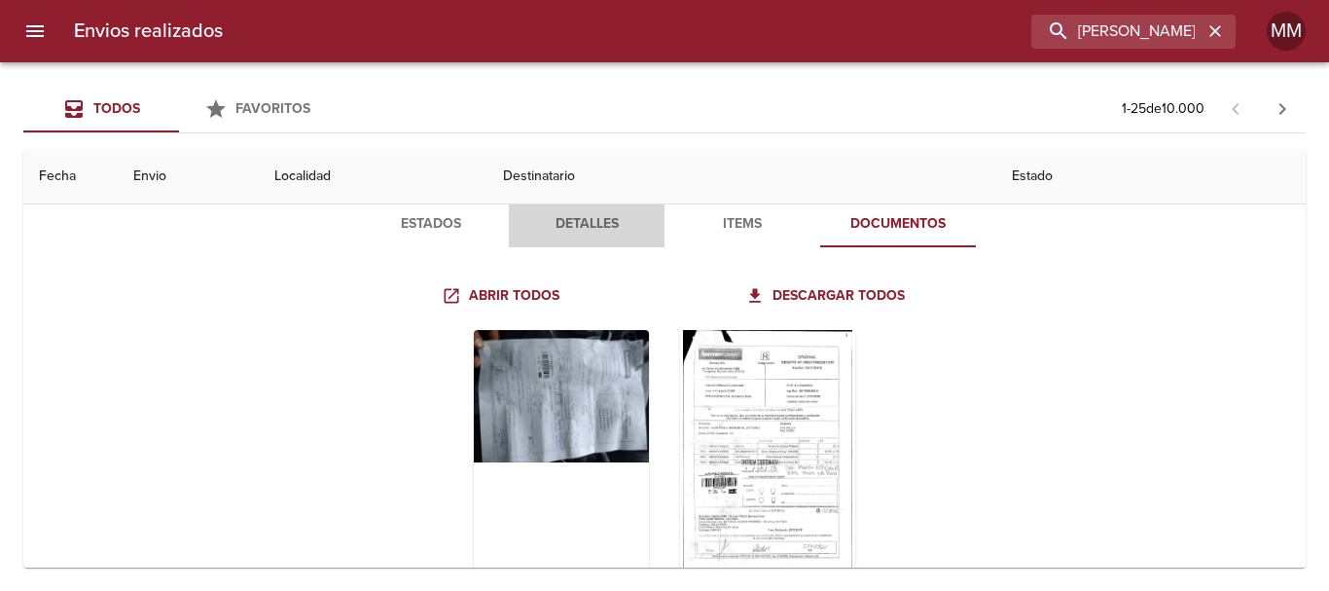
click at [531, 234] on span "Detalles" at bounding box center [587, 224] width 132 height 24
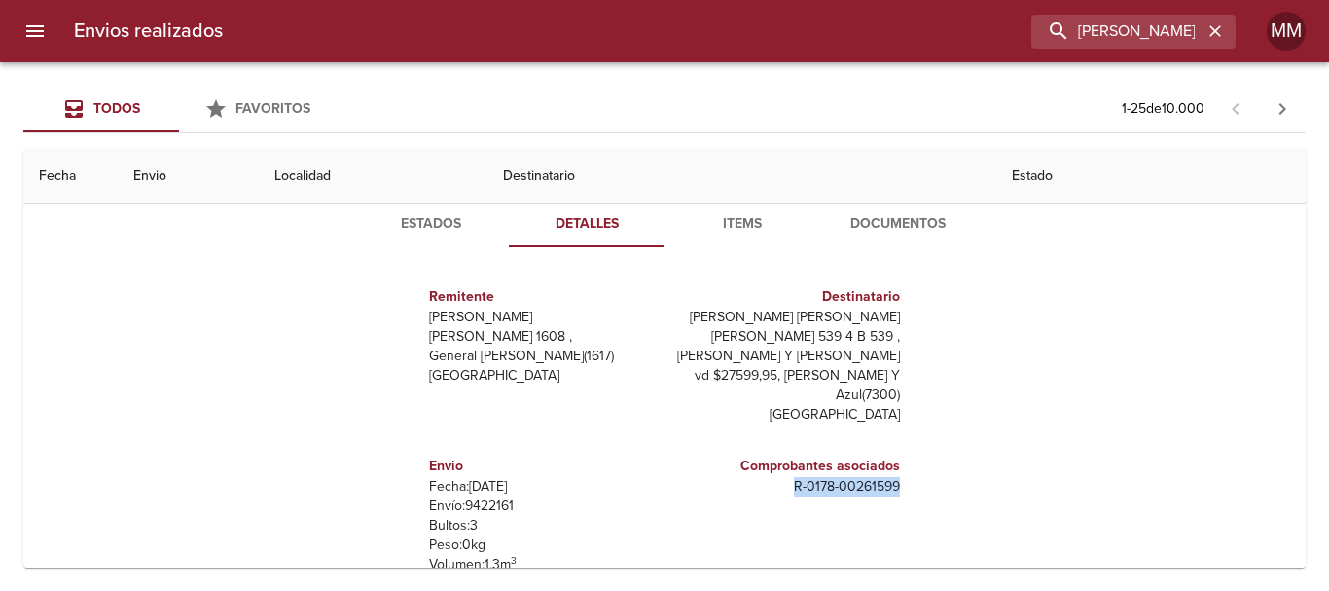
drag, startPoint x: 775, startPoint y: 485, endPoint x: 890, endPoint y: 491, distance: 115.0
click at [890, 491] on div "Comprobantes asociados R - 0178 - 00261599" at bounding box center [786, 524] width 243 height 169
copy p "R - 0178 - 00261599"
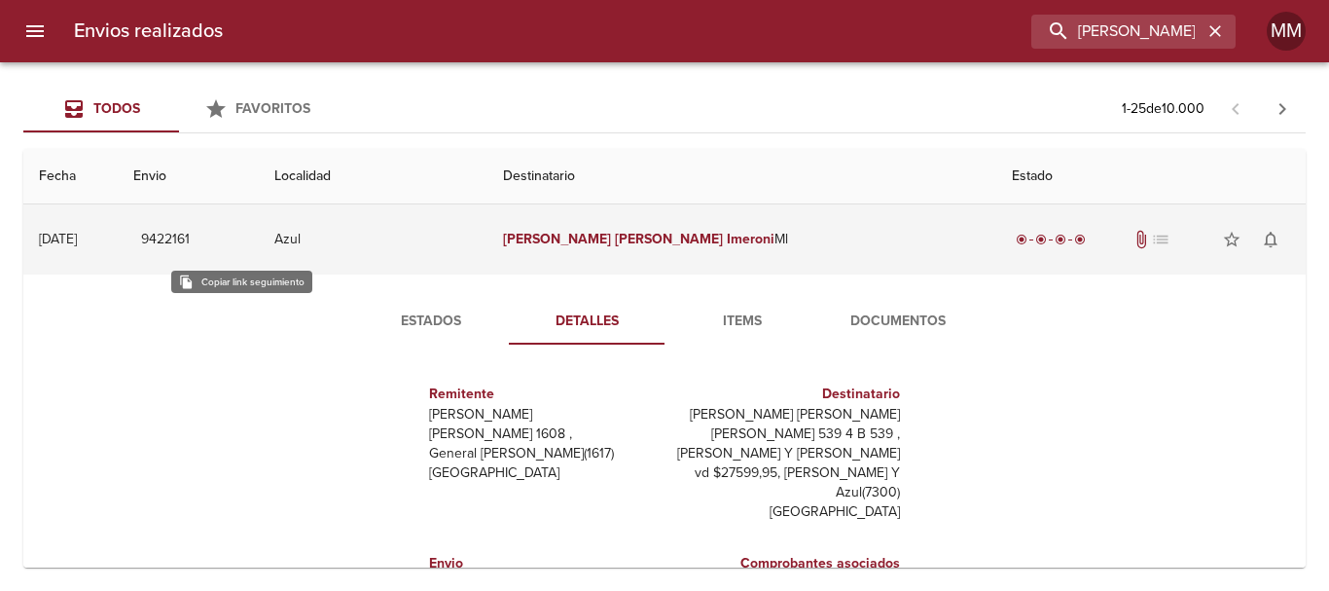
drag, startPoint x: 301, startPoint y: 235, endPoint x: 226, endPoint y: 231, distance: 75.1
click at [226, 231] on td "9422161" at bounding box center [188, 239] width 140 height 70
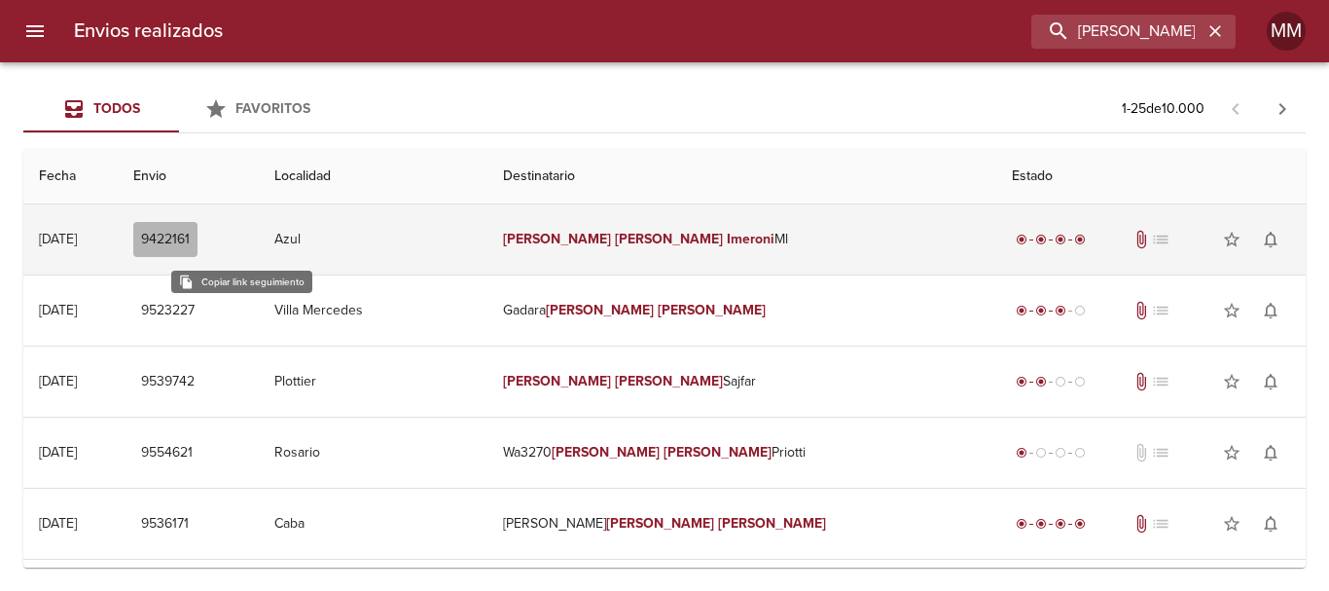
click at [190, 232] on span "9422161" at bounding box center [165, 240] width 49 height 24
click at [488, 234] on td "Azul" at bounding box center [374, 239] width 230 height 70
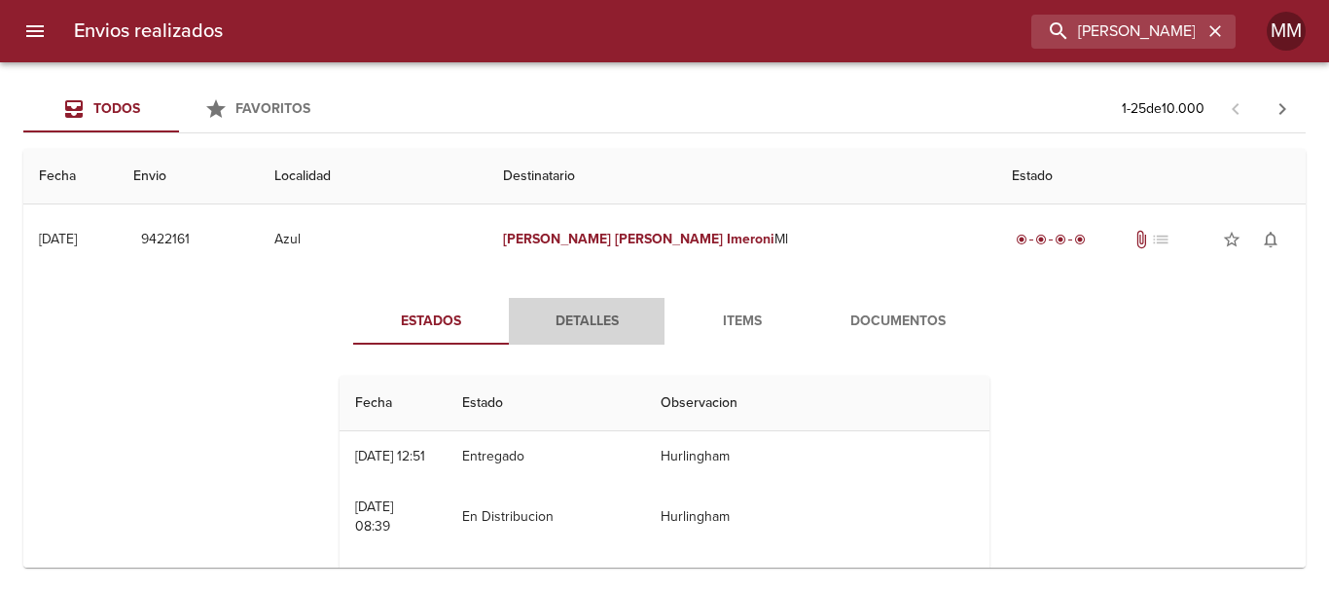
click at [612, 320] on span "Detalles" at bounding box center [587, 321] width 132 height 24
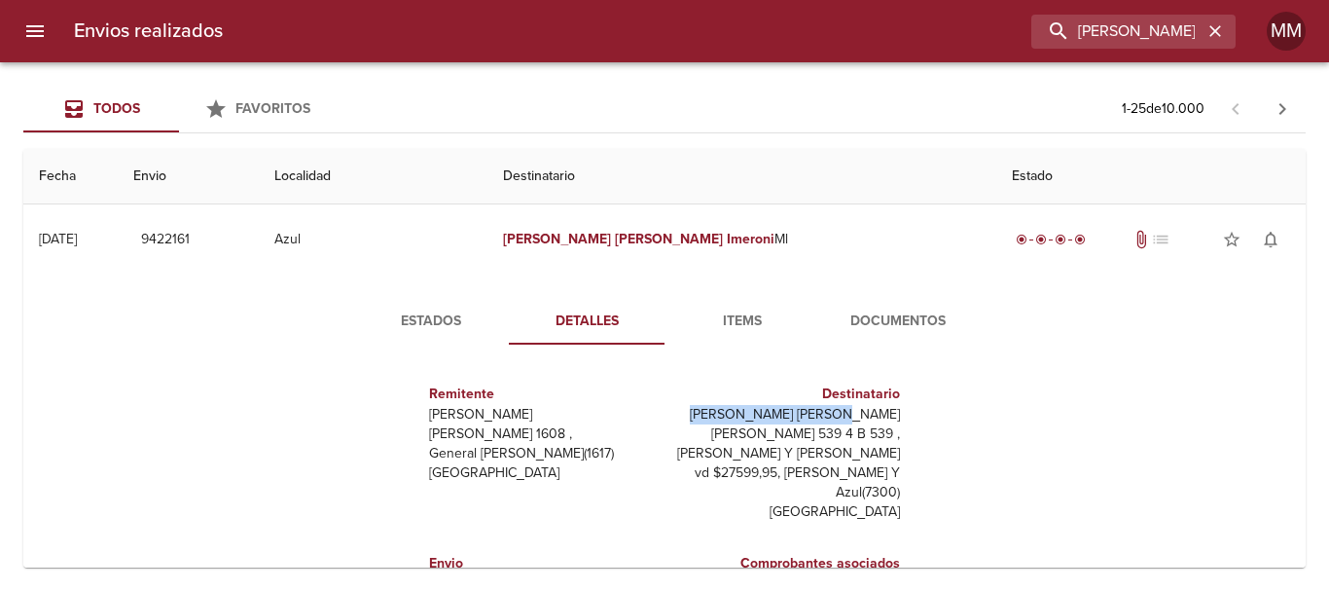
drag, startPoint x: 887, startPoint y: 405, endPoint x: 739, endPoint y: 416, distance: 149.3
click at [739, 416] on div "Destinatario [PERSON_NAME] [PERSON_NAME] 539 4 B 539 , [PERSON_NAME] Y [PERSON_…" at bounding box center [786, 452] width 243 height 169
copy p "[PERSON_NAME] [PERSON_NAME]"
click at [734, 319] on span "Items" at bounding box center [742, 321] width 132 height 24
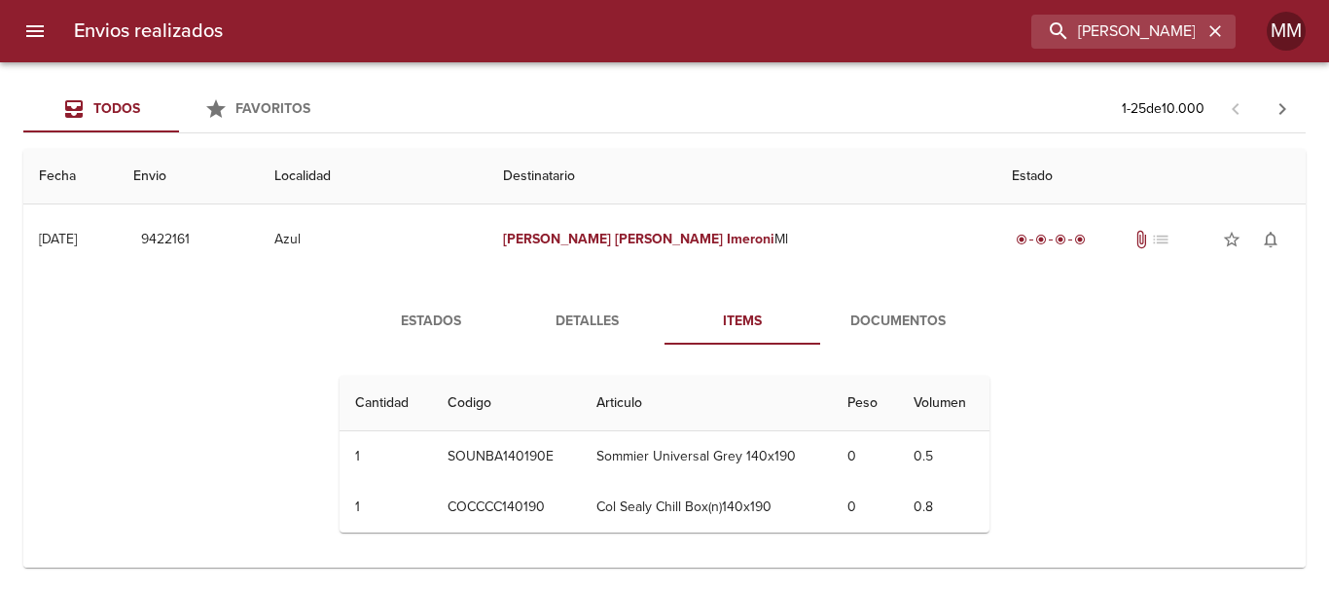
click at [603, 322] on span "Detalles" at bounding box center [587, 321] width 132 height 24
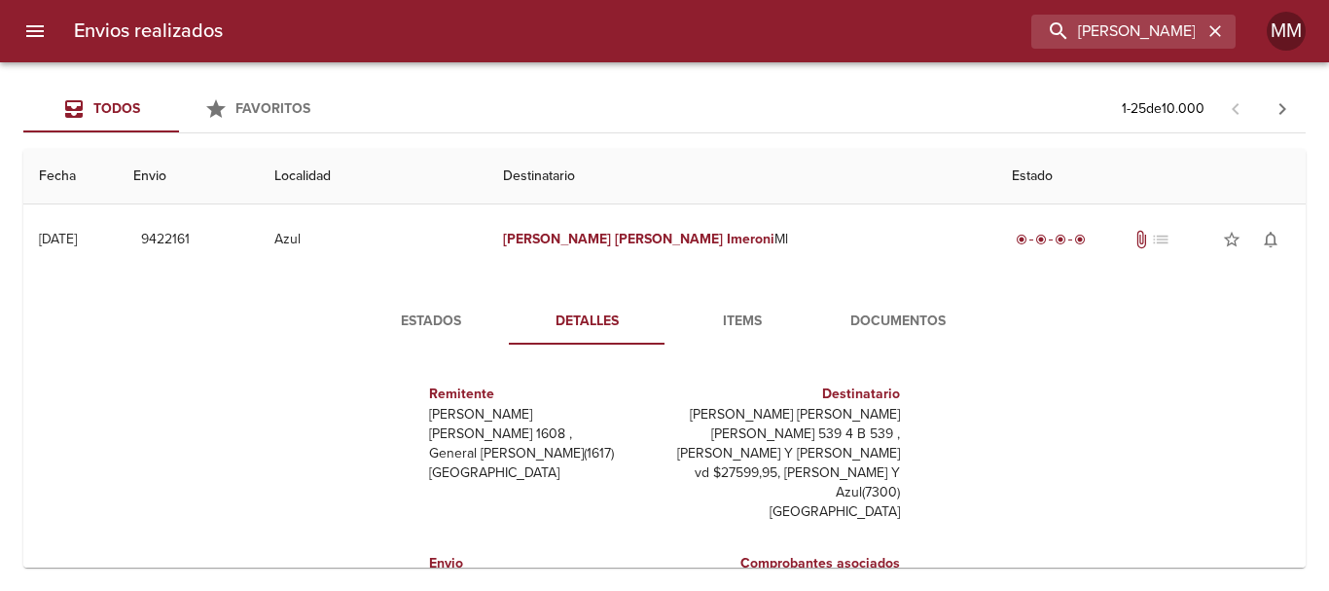
click at [852, 329] on span "Documentos" at bounding box center [898, 321] width 132 height 24
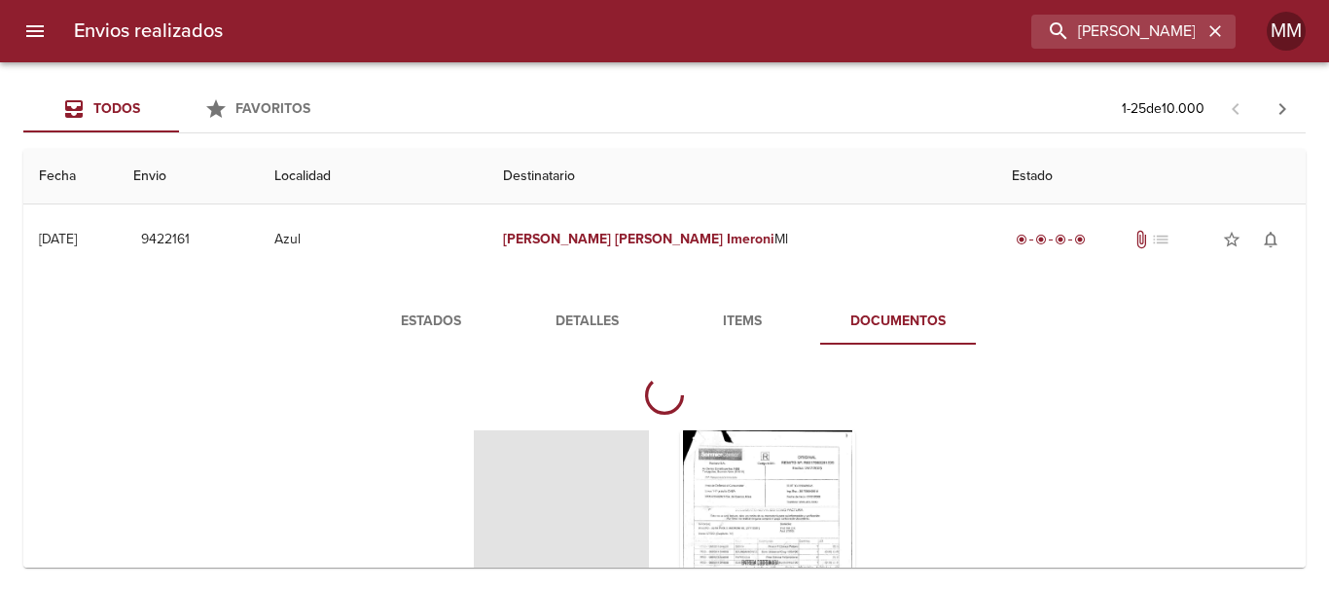
scroll to position [97, 0]
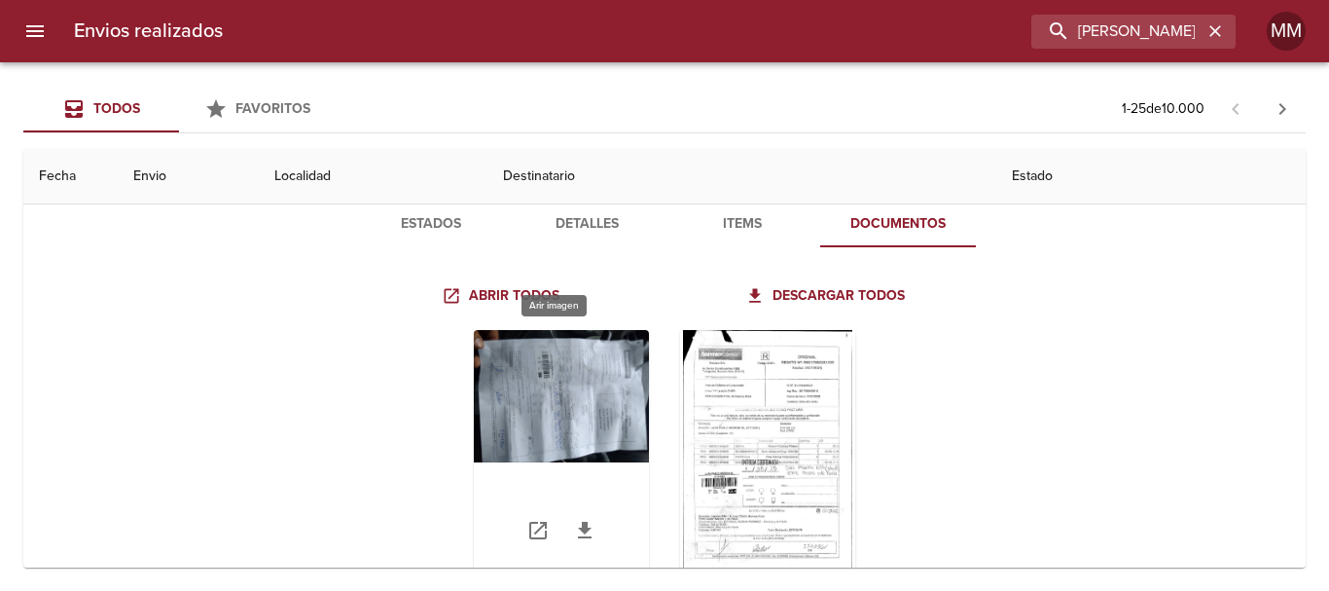
click at [579, 414] on div "Tabla de envíos del cliente" at bounding box center [561, 451] width 175 height 243
